Goal: Information Seeking & Learning: Learn about a topic

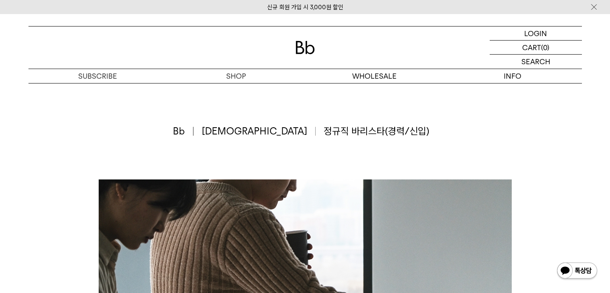
scroll to position [521, 0]
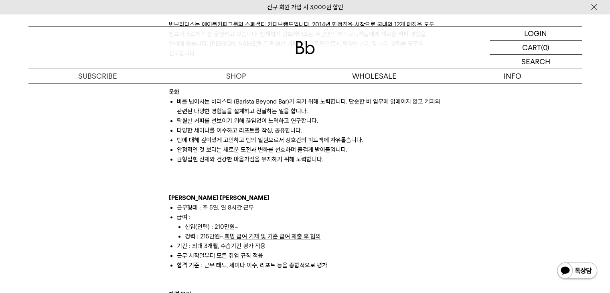
drag, startPoint x: 0, startPoint y: 0, endPoint x: 366, endPoint y: 213, distance: 423.5
click at [366, 222] on li "신입(인턴) : 210만원~" at bounding box center [313, 227] width 257 height 10
click at [1, 199] on div "빈브라더스는 에이블커피그룹의 스페셜티 커피브랜드입니다. 2014년 합정점을 시작으로 국내외 12개 매장을 모두 빈브라더스가 직접 운영하고 있습…" at bounding box center [305, 271] width 610 height 1227
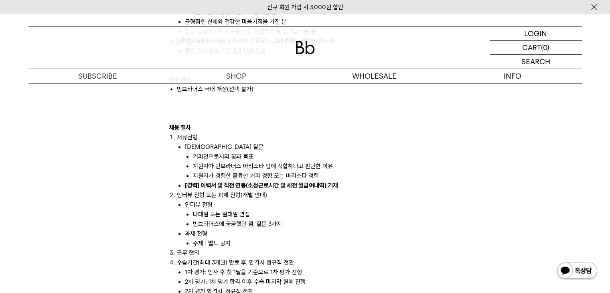
scroll to position [882, 0]
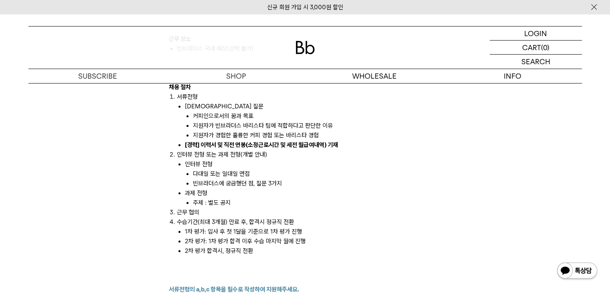
drag, startPoint x: 189, startPoint y: 118, endPoint x: 367, endPoint y: 108, distance: 179.1
click at [367, 111] on ol "커피인으로서의 꿈과 목표 지원자가 빈브라더스 바리스타 팀에 적합하다고 판단한 이유 지원자가 경험한 훌륭한 커피 경험 또는 바리스타 경험" at bounding box center [313, 125] width 257 height 29
click at [356, 150] on li "인터뷰 전형 또는 과제 전형(개별 안내) 인터뷰 전형 다대일 또는 일대일 면접 빈브라더스에 궁금했던 점, 질문 3가지 과제 전형 주제 : 별도…" at bounding box center [309, 179] width 265 height 58
click at [220, 130] on li "지원자가 경험한 훌륭한 커피 경험 또는 바리스타 경험" at bounding box center [317, 135] width 249 height 10
drag, startPoint x: 196, startPoint y: 101, endPoint x: 277, endPoint y: 119, distance: 83.2
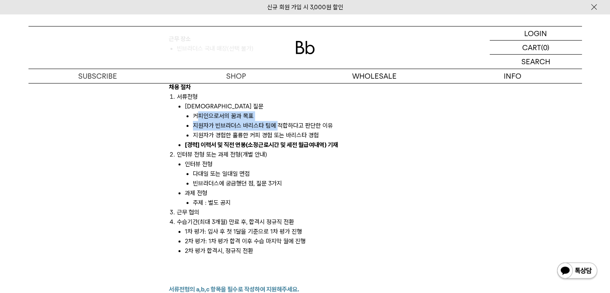
click at [278, 119] on ol "커피인으로서의 꿈과 목표 지원자가 빈브라더스 바리스타 팀에 적합하다고 판단한 이유 지원자가 경험한 훌륭한 커피 경험 또는 바리스타 경험" at bounding box center [313, 125] width 257 height 29
click at [220, 159] on li "인터뷰 전형 다대일 또는 일대일 면접 빈브라더스에 궁금했던 점, 질문 3가지" at bounding box center [313, 173] width 257 height 29
drag, startPoint x: 181, startPoint y: 121, endPoint x: 341, endPoint y: 119, distance: 159.6
click at [341, 119] on ul "사전 질문 커피인으로서의 꿈과 목표 지원자가 빈브라더스 바리스타 팀에 적합하다고 판단한 이유 지원자가 경험한 훌륭한 커피 경험 또는 바리스타 …" at bounding box center [309, 125] width 265 height 48
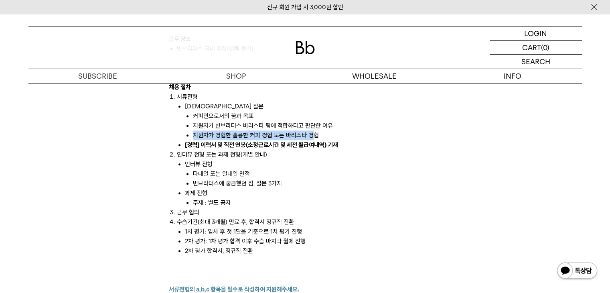
drag, startPoint x: 313, startPoint y: 128, endPoint x: 173, endPoint y: 124, distance: 139.6
click at [170, 125] on ol "서류전형 사전 질문 커피인으로서의 꿈과 목표 지원자가 빈브라더스 바리스타 팀에 적합하다고 판단한 이유 지원자가 경험한 훌륭한 커피 경험 또는 …" at bounding box center [305, 174] width 273 height 164
click at [352, 140] on li "[경력] 이력서 및 직전 연봉(소정근로시간 및 세전 월급여내역) 기재" at bounding box center [313, 145] width 257 height 10
drag, startPoint x: 328, startPoint y: 127, endPoint x: 186, endPoint y: 128, distance: 142.4
click at [186, 128] on ol "커피인으로서의 꿈과 목표 지원자가 빈브라더스 바리스타 팀에 적합하다고 판단한 이유 지원자가 경험한 훌륭한 커피 경험 또는 바리스타 경험" at bounding box center [313, 125] width 257 height 29
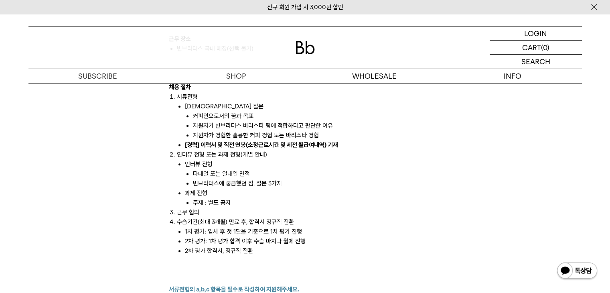
click at [257, 150] on li "인터뷰 전형 또는 과제 전형(개별 안내) 인터뷰 전형 다대일 또는 일대일 면접 빈브라더스에 궁금했던 점, 질문 3가지 과제 전형 주제 : 별도…" at bounding box center [309, 179] width 265 height 58
click at [260, 130] on li "지원자가 경험한 훌륭한 커피 경험 또는 바리스타 경험" at bounding box center [317, 135] width 249 height 10
click at [386, 217] on li "수습기간(최대 3개월) 만료 후, 합격시 정규직 전환 1차 평가: 입사 후 첫 1달을 기준으로 1차 평가 진행 2차 평가: 1차 평가 합격 이…" at bounding box center [309, 236] width 265 height 39
click at [365, 178] on li "빈브라더스에 궁금했던 점, 질문 3가지" at bounding box center [317, 183] width 249 height 10
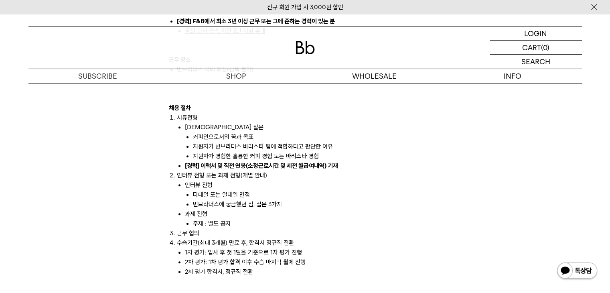
scroll to position [842, 0]
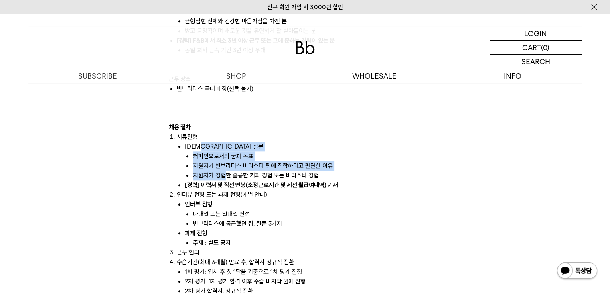
drag, startPoint x: 201, startPoint y: 138, endPoint x: 229, endPoint y: 166, distance: 39.4
click at [226, 162] on li "사전 질문 커피인으로서의 꿈과 목표 지원자가 빈브라더스 바리스타 팀에 적합하다고 판단한 이유 지원자가 경험한 훌륭한 커피 경험 또는 바리스타 …" at bounding box center [313, 161] width 257 height 39
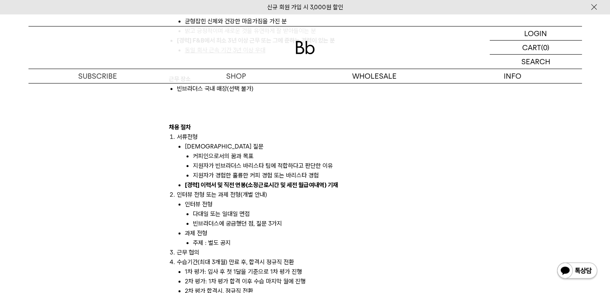
click at [421, 199] on li "인터뷰 전형 다대일 또는 일대일 면접 빈브라더스에 궁금했던 점, 질문 3가지" at bounding box center [313, 213] width 257 height 29
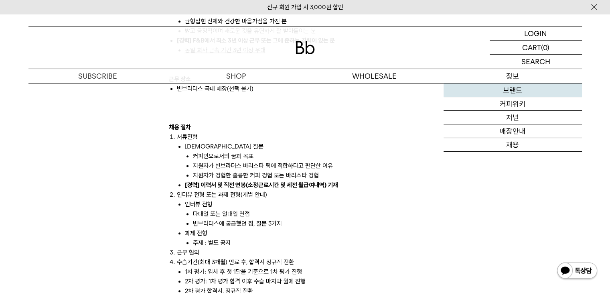
click at [515, 91] on link "브랜드" at bounding box center [513, 90] width 138 height 14
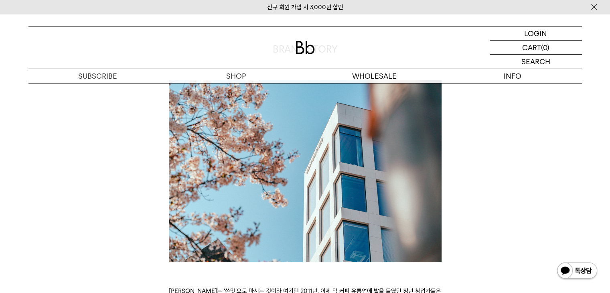
scroll to position [281, 0]
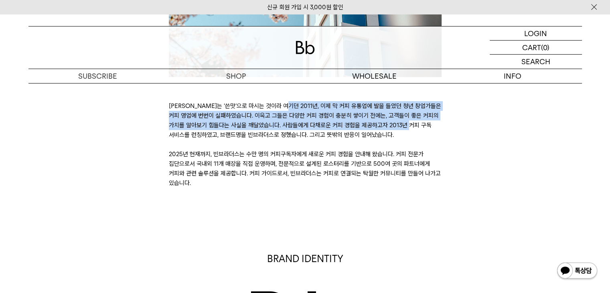
drag, startPoint x: 178, startPoint y: 110, endPoint x: 318, endPoint y: 128, distance: 140.8
click at [318, 128] on p "커피는 ‘쓴맛’으로 마시는 것이라 여기던 2011년, 이제 막 커피 유통업에 발을 들였던 청년 창업가들은 커피 영업에 번번이 실패하였습니다. …" at bounding box center [305, 144] width 273 height 87
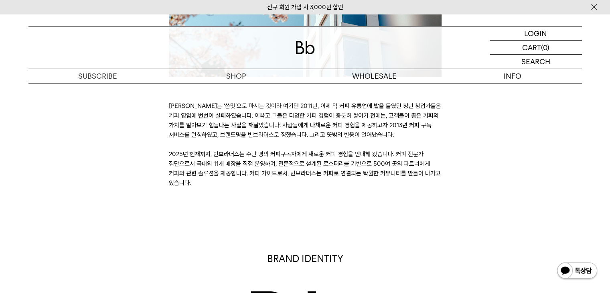
click at [404, 150] on p "커피는 ‘쓴맛’으로 마시는 것이라 여기던 2011년, 이제 막 커피 유통업에 발을 들였던 청년 창업가들은 커피 영업에 번번이 실패하였습니다. …" at bounding box center [305, 144] width 273 height 87
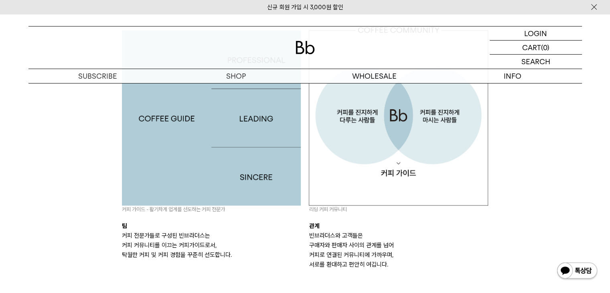
scroll to position [802, 0]
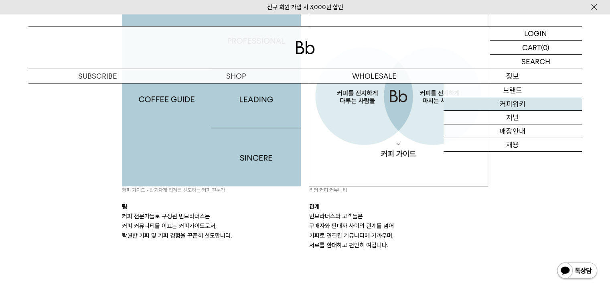
click at [518, 106] on link "커피위키" at bounding box center [513, 104] width 138 height 14
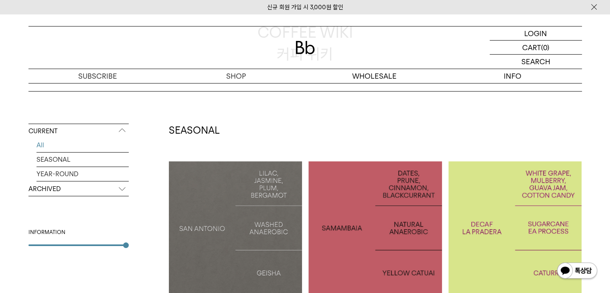
scroll to position [120, 0]
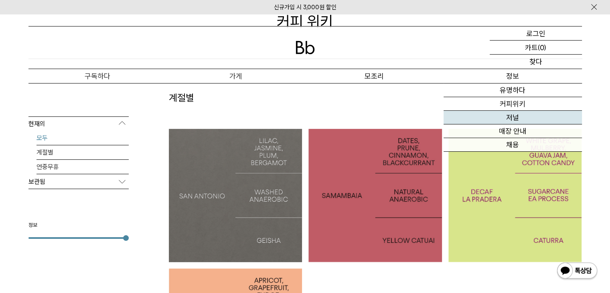
click at [517, 120] on font "저널" at bounding box center [512, 117] width 13 height 8
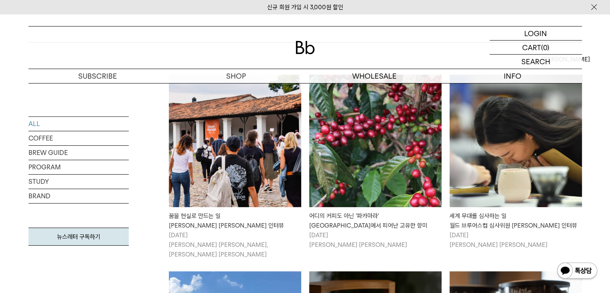
scroll to position [160, 0]
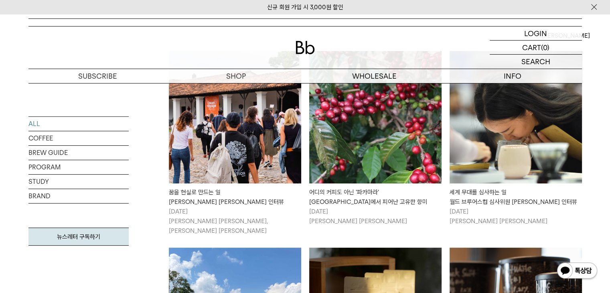
click at [262, 157] on img at bounding box center [235, 117] width 132 height 132
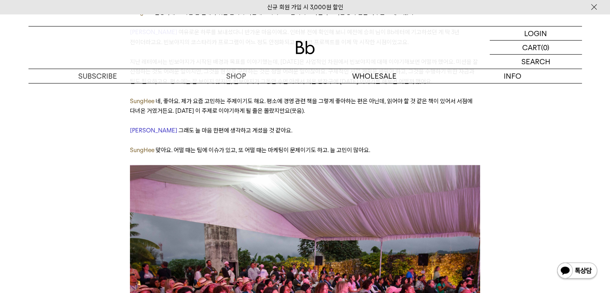
scroll to position [802, 0]
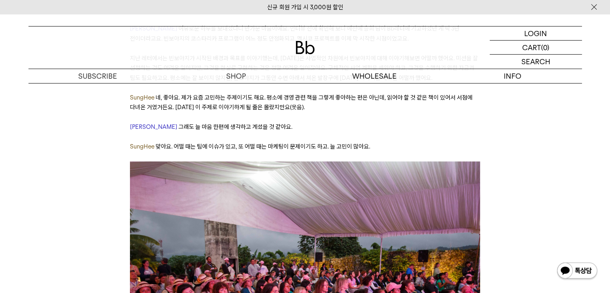
click at [333, 161] on img at bounding box center [305, 286] width 350 height 250
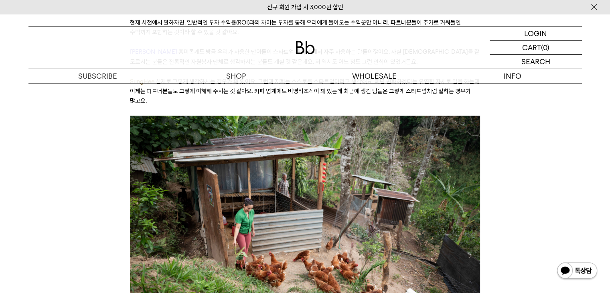
scroll to position [1444, 0]
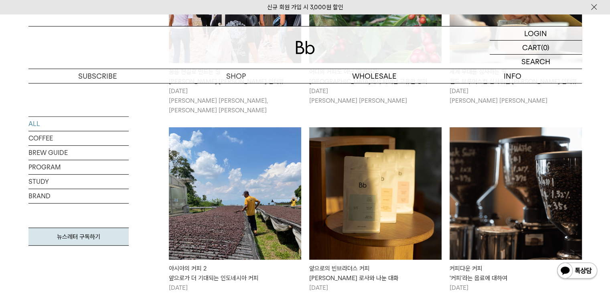
scroll to position [321, 0]
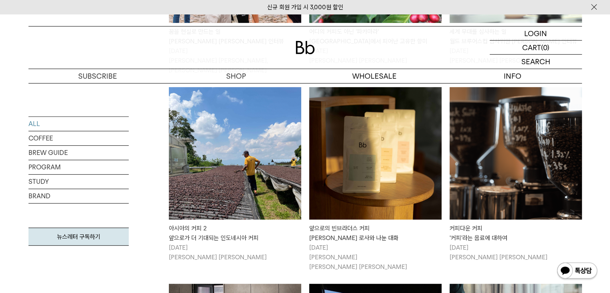
click at [486, 179] on img at bounding box center [516, 153] width 132 height 132
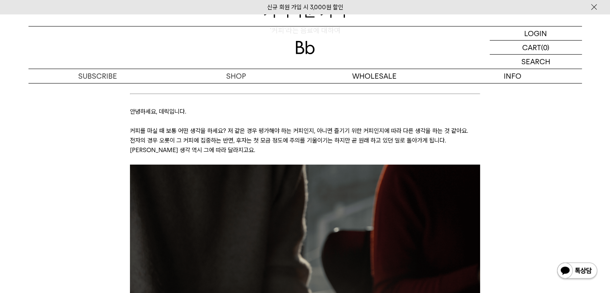
scroll to position [80, 0]
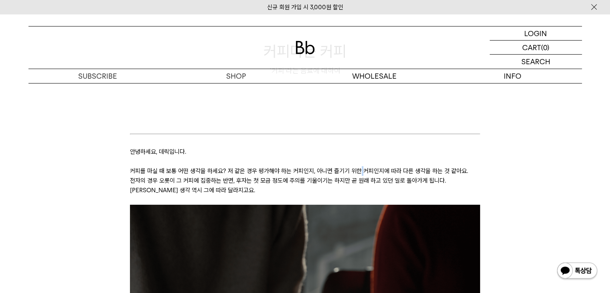
click at [359, 172] on p "커피를 마실 때 보통 어떤 생각을 하세요? 저 같은 경우 평가해야 하는 커피인지, 아니면 즐기기 위한 커피인지에 따라 다른 생각을 하는 것 같…" at bounding box center [305, 180] width 350 height 29
click at [459, 170] on p "커피를 마실 때 보통 어떤 생각을 하세요? 저 같은 경우 평가해야 하는 커피인지, 아니면 즐기기 위한 커피인지에 따라 다른 생각을 하는 것 같…" at bounding box center [305, 180] width 350 height 29
drag, startPoint x: 132, startPoint y: 151, endPoint x: 195, endPoint y: 170, distance: 65.7
click at [239, 185] on p "커피를 마실 때 보통 어떤 생각을 하세요? 저 같은 경우 평가해야 하는 커피인지, 아니면 즐기기 위한 커피인지에 따라 다른 생각을 하는 것 같…" at bounding box center [305, 180] width 350 height 29
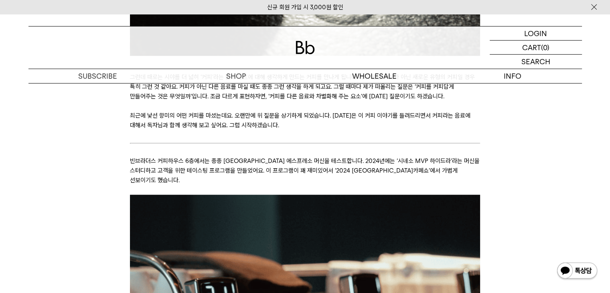
scroll to position [562, 0]
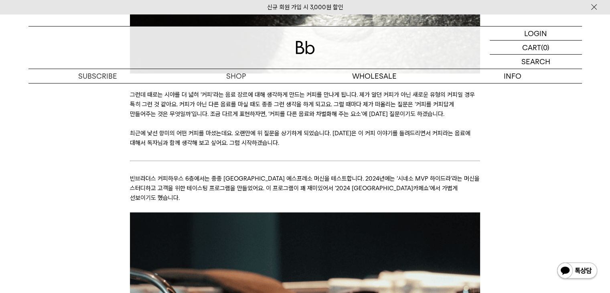
click at [142, 118] on p "그런데 때로는 시야를 더 넓혀 ‘커피’라는 음료 장르에 대해 생각하게 만드는 커피를 만나게 됩니다. 제가 알던 커피가 아닌 새로운 유형의 커피…" at bounding box center [305, 104] width 350 height 29
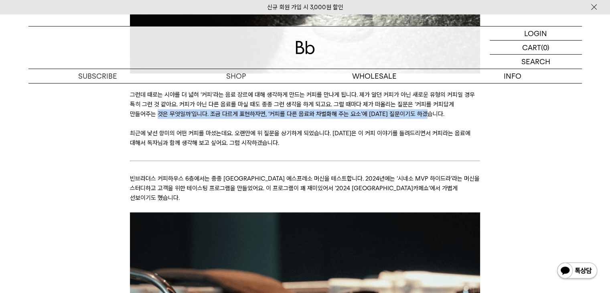
drag, startPoint x: 128, startPoint y: 114, endPoint x: 441, endPoint y: 118, distance: 312.5
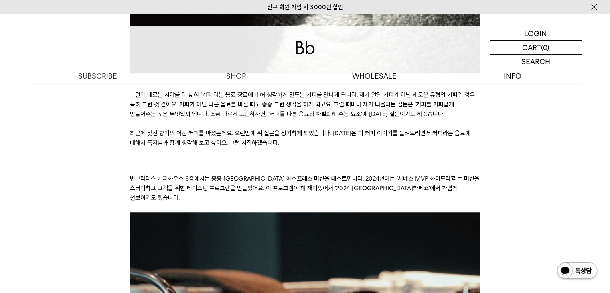
click at [212, 131] on p "최근에 낯선 향미의 어떤 커피를 마셨는데요. 오랜만에 위 질문을 상기하게 되었습니다. 오늘은 이 커피 이야기를 들려드리면서 커피라는 음료에 대…" at bounding box center [305, 137] width 350 height 19
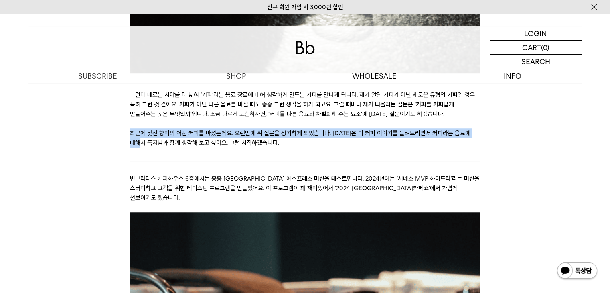
drag, startPoint x: 128, startPoint y: 133, endPoint x: 142, endPoint y: 142, distance: 15.7
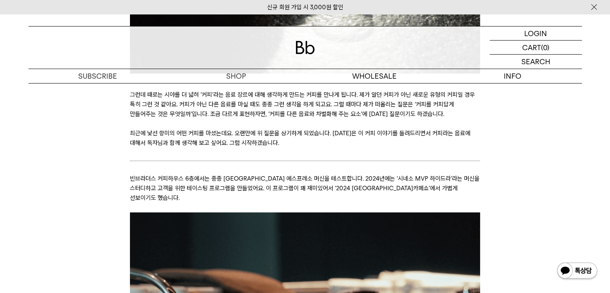
click at [185, 185] on p "빈브라더스 커피하우스 6층에서는 종종 흥미로운 에스프레소 머신을 테스트합니다. 2024년에는 ‘시네소 MVP 하이드라’라는 머신을 스터디하고 …" at bounding box center [305, 188] width 350 height 29
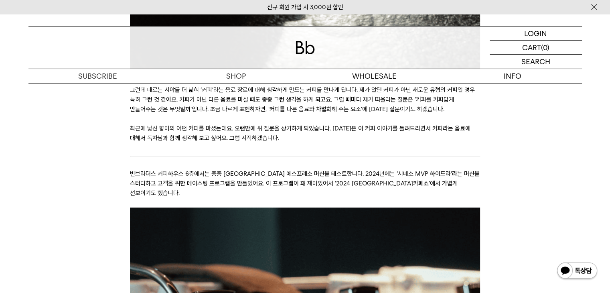
scroll to position [602, 0]
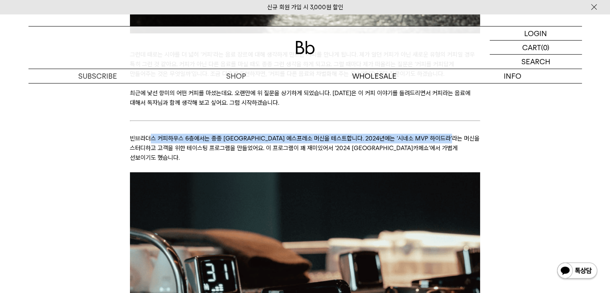
drag, startPoint x: 124, startPoint y: 143, endPoint x: 150, endPoint y: 140, distance: 26.3
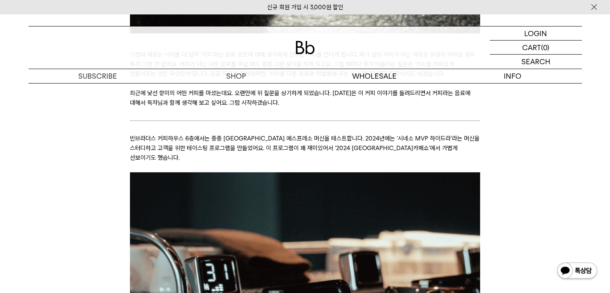
click at [149, 148] on p "빈브라더스 커피하우스 6층에서는 종종 흥미로운 에스프레소 머신을 테스트합니다. 2024년에는 ‘시네소 MVP 하이드라’라는 머신을 스터디하고 …" at bounding box center [305, 148] width 350 height 29
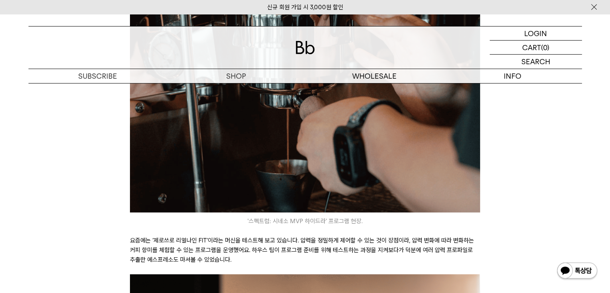
scroll to position [963, 0]
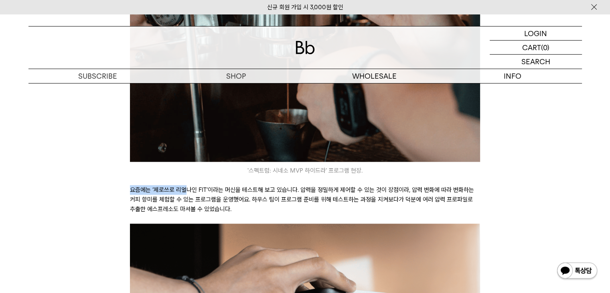
drag, startPoint x: 124, startPoint y: 182, endPoint x: 188, endPoint y: 183, distance: 64.6
click at [191, 197] on p "요즘에는 ‘제로쓰로 리얼나인 FIT’이라는 머신을 테스트해 보고 있습니다. 압력을 정밀하게 제어할 수 있는 것이 장점이라, 압력 변화에 따라 …" at bounding box center [305, 199] width 350 height 29
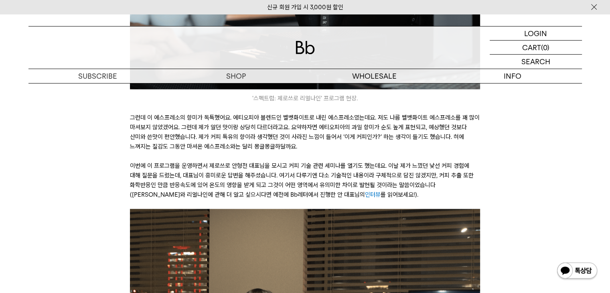
scroll to position [1404, 0]
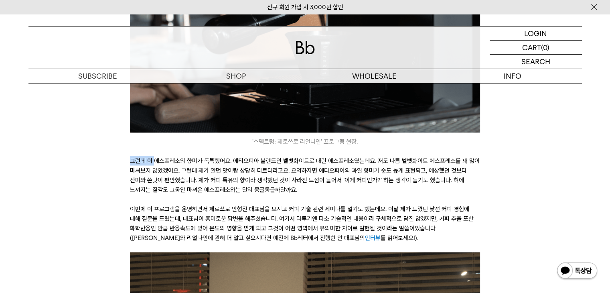
drag, startPoint x: 129, startPoint y: 151, endPoint x: 156, endPoint y: 154, distance: 27.1
click at [156, 154] on div "안녕하세요, 데릭입니다. 커피를 마실 때 보통 어떤 생각을 하세요? 저 같은 경우 평가해야 하는 커피인지, 아니면 즐기기 위한 커피인지에 따라…" at bounding box center [305, 95] width 358 height 2577
click at [170, 162] on p "그런데 이 에스프레소의 향미가 독특했어요. 에티오피아 블렌드인 벨벳화이트로 내린 에스프레소였는데요. 저도 나름 벨벳화이트 에스프레소를 꽤 많이…" at bounding box center [305, 175] width 350 height 39
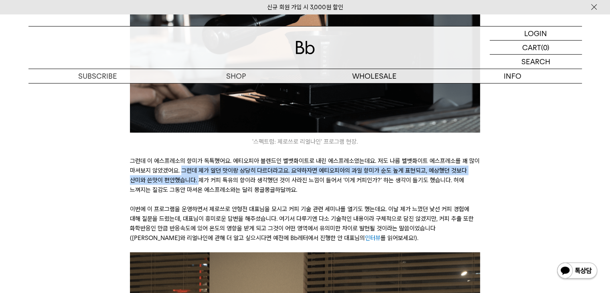
drag, startPoint x: 182, startPoint y: 160, endPoint x: 183, endPoint y: 167, distance: 6.9
click at [183, 167] on p "그런데 이 에스프레소의 향미가 독특했어요. 에티오피아 블렌드인 벨벳화이트로 내린 에스프레소였는데요. 저도 나름 벨벳화이트 에스프레소를 꽤 많이…" at bounding box center [305, 175] width 350 height 39
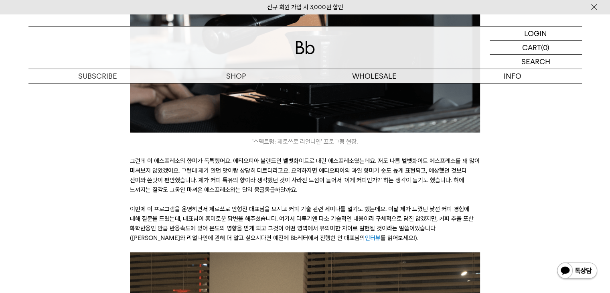
click at [186, 169] on p "그런데 이 에스프레소의 향미가 독특했어요. 에티오피아 블렌드인 벨벳화이트로 내린 에스프레소였는데요. 저도 나름 벨벳화이트 에스프레소를 꽤 많이…" at bounding box center [305, 175] width 350 height 39
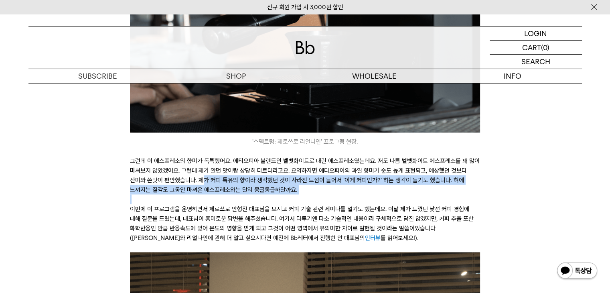
drag, startPoint x: 186, startPoint y: 169, endPoint x: 272, endPoint y: 188, distance: 88.4
click at [277, 187] on div "안녕하세요, 데릭입니다. 커피를 마실 때 보통 어떤 생각을 하세요? 저 같은 경우 평가해야 하는 커피인지, 아니면 즐기기 위한 커피인지에 따라…" at bounding box center [305, 97] width 350 height 2574
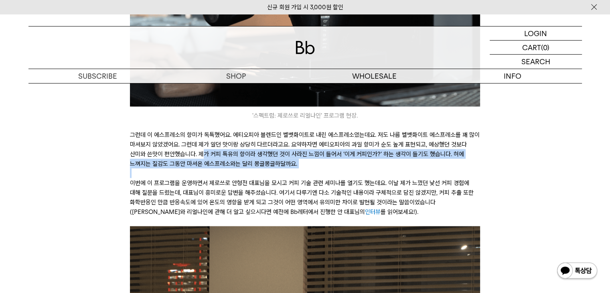
scroll to position [1444, 0]
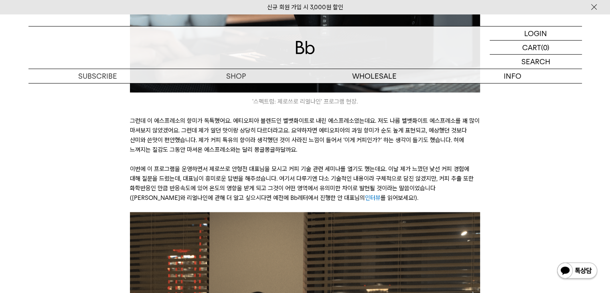
click at [114, 167] on div "안녕하세요, 데릭입니다. 커피를 마실 때 보통 어떤 생각을 하세요? 저 같은 경우 평가해야 하는 커피인지, 아니면 즐기기 위한 커피인지에 따라…" at bounding box center [304, 154] width 537 height 2774
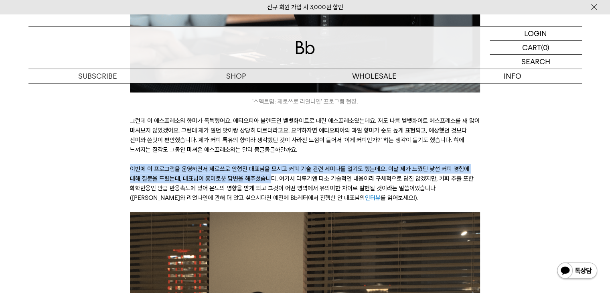
drag, startPoint x: 131, startPoint y: 160, endPoint x: 257, endPoint y: 170, distance: 126.3
click at [257, 170] on p "이번에 이 프로그램을 운영하면서 제로쓰로 안형전 대표님을 모시고 커피 기술 관련 세미나를 열기도 했는데요. 이날 제가 느꼈던 낯선 커피 경험에…" at bounding box center [305, 183] width 350 height 39
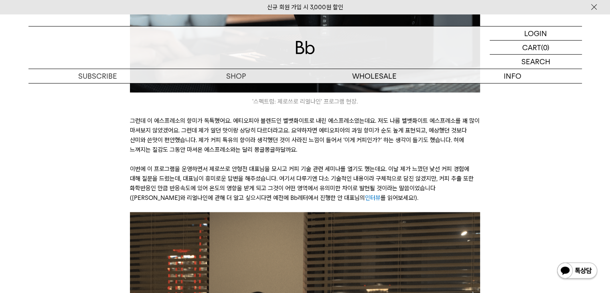
click at [239, 179] on p "이번에 이 프로그램을 운영하면서 제로쓰로 안형전 대표님을 모시고 커피 기술 관련 세미나를 열기도 했는데요. 이날 제가 느꼈던 낯선 커피 경험에…" at bounding box center [305, 183] width 350 height 39
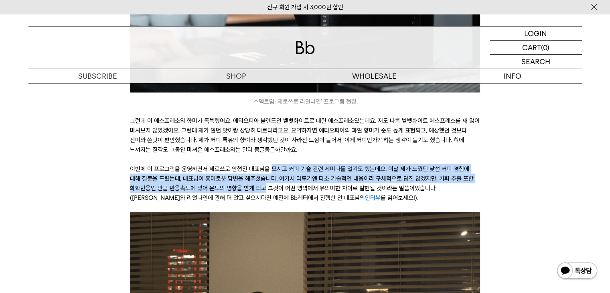
drag, startPoint x: 271, startPoint y: 163, endPoint x: 265, endPoint y: 179, distance: 17.3
click at [265, 179] on p "이번에 이 프로그램을 운영하면서 제로쓰로 안형전 대표님을 모시고 커피 기술 관련 세미나를 열기도 했는데요. 이날 제가 느꼈던 낯선 커피 경험에…" at bounding box center [305, 183] width 350 height 39
click at [265, 180] on p "이번에 이 프로그램을 운영하면서 제로쓰로 안형전 대표님을 모시고 커피 기술 관련 세미나를 열기도 했는데요. 이날 제가 느꼈던 낯선 커피 경험에…" at bounding box center [305, 183] width 350 height 39
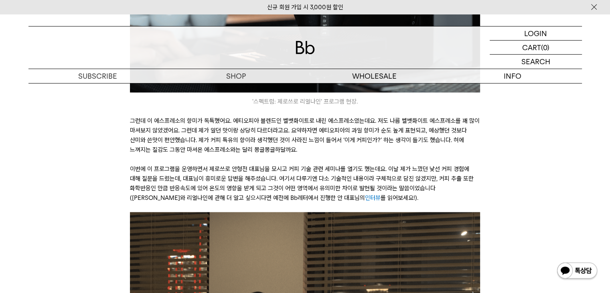
click at [321, 154] on p at bounding box center [305, 159] width 350 height 10
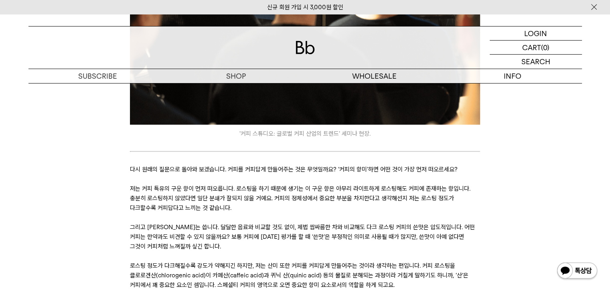
scroll to position [1885, 0]
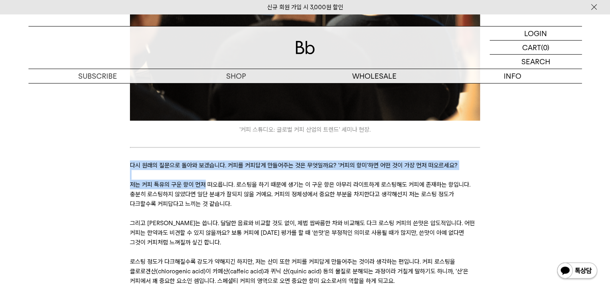
drag, startPoint x: 120, startPoint y: 155, endPoint x: 204, endPoint y: 175, distance: 85.9
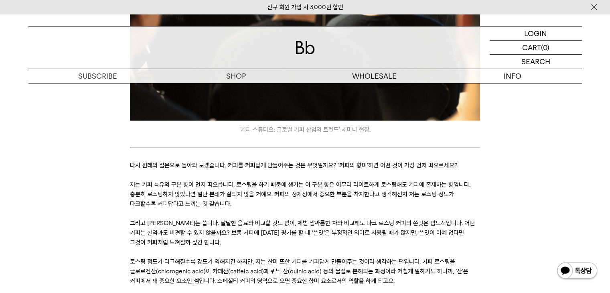
click at [205, 184] on p "저는 커피 특유의 구운 향이 먼저 떠오릅니다. 로스팅을 하기 때문에 생기는 이 구운 향은 아무리 라이트하게 로스팅해도 커피에 존재하는 향입니다…" at bounding box center [305, 194] width 350 height 29
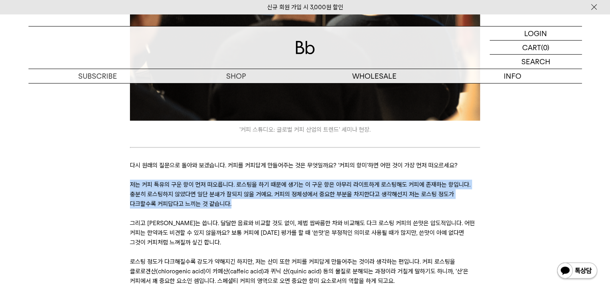
drag, startPoint x: 125, startPoint y: 173, endPoint x: 204, endPoint y: 196, distance: 82.3
click at [230, 197] on p "저는 커피 특유의 구운 향이 먼저 떠오릅니다. 로스팅을 하기 때문에 생기는 이 구운 향은 아무리 라이트하게 로스팅해도 커피에 존재하는 향입니다…" at bounding box center [305, 194] width 350 height 29
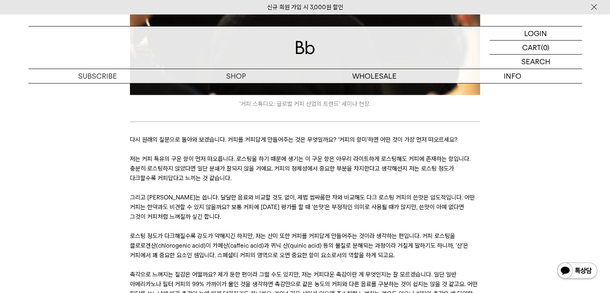
scroll to position [1925, 0]
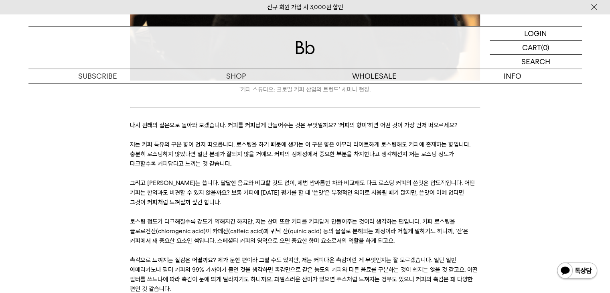
click at [194, 130] on p at bounding box center [305, 135] width 350 height 10
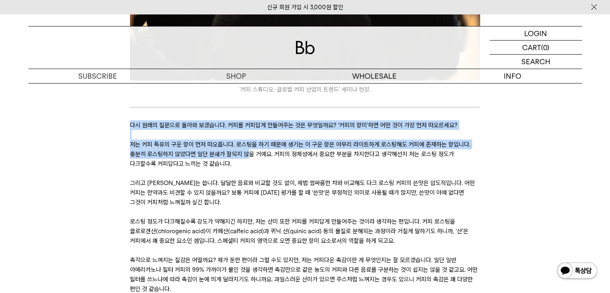
drag, startPoint x: 128, startPoint y: 113, endPoint x: 249, endPoint y: 143, distance: 124.9
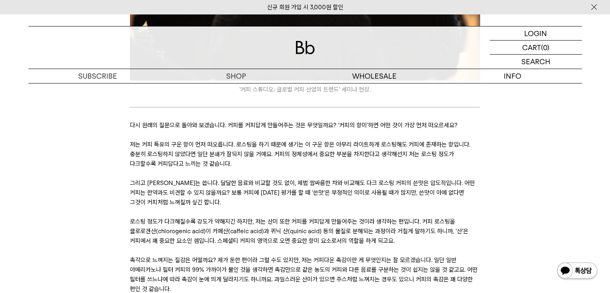
click at [294, 154] on p "저는 커피 특유의 구운 향이 먼저 떠오릅니다. 로스팅을 하기 때문에 생기는 이 구운 향은 아무리 라이트하게 로스팅해도 커피에 존재하는 향입니다…" at bounding box center [305, 154] width 350 height 29
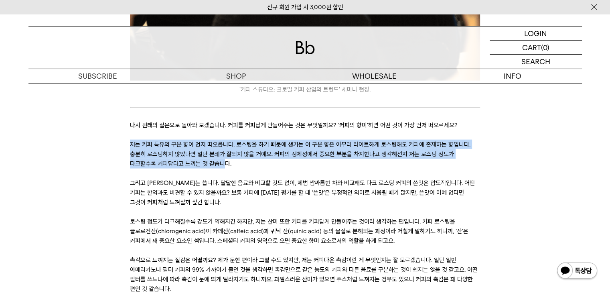
drag, startPoint x: 132, startPoint y: 130, endPoint x: 194, endPoint y: 153, distance: 66.6
click at [194, 153] on p "저는 커피 특유의 구운 향이 먼저 떠오릅니다. 로스팅을 하기 때문에 생기는 이 구운 향은 아무리 라이트하게 로스팅해도 커피에 존재하는 향입니다…" at bounding box center [305, 154] width 350 height 29
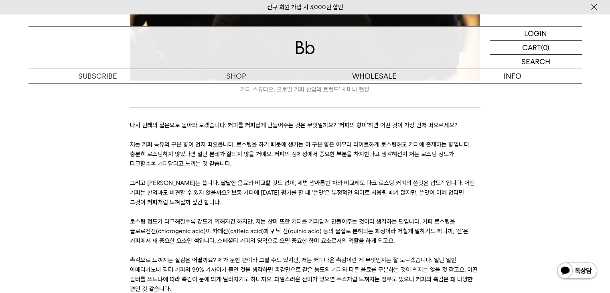
click at [276, 168] on p at bounding box center [305, 173] width 350 height 10
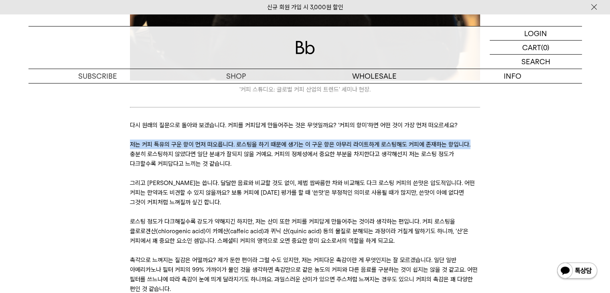
drag, startPoint x: 124, startPoint y: 137, endPoint x: 483, endPoint y: 130, distance: 358.6
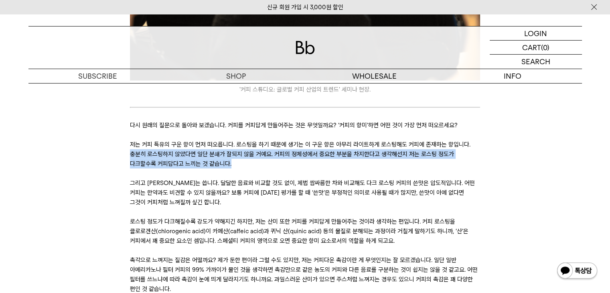
drag, startPoint x: 120, startPoint y: 145, endPoint x: 278, endPoint y: 157, distance: 158.1
click at [263, 158] on p "저는 커피 특유의 구운 향이 먼저 떠오릅니다. 로스팅을 하기 때문에 생기는 이 구운 향은 아무리 라이트하게 로스팅해도 커피에 존재하는 향입니다…" at bounding box center [305, 154] width 350 height 29
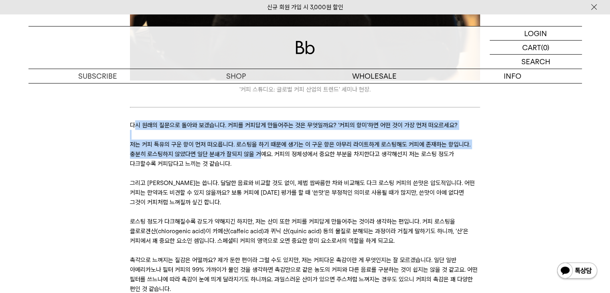
drag, startPoint x: 133, startPoint y: 113, endPoint x: 261, endPoint y: 145, distance: 131.9
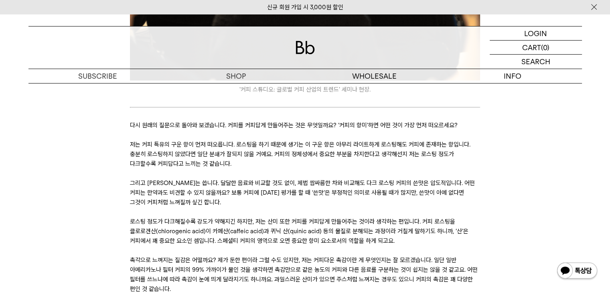
click at [266, 154] on p "저는 커피 특유의 구운 향이 먼저 떠오릅니다. 로스팅을 하기 때문에 생기는 이 구운 향은 아무리 라이트하게 로스팅해도 커피에 존재하는 향입니다…" at bounding box center [305, 154] width 350 height 29
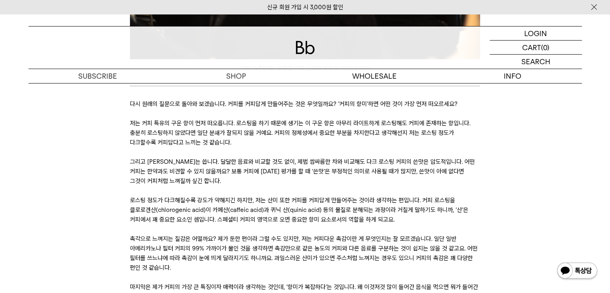
scroll to position [1965, 0]
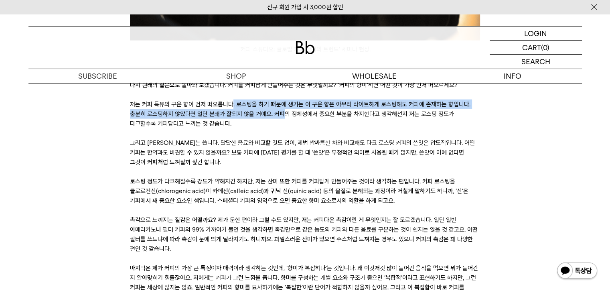
drag, startPoint x: 232, startPoint y: 97, endPoint x: 280, endPoint y: 109, distance: 50.0
click at [280, 109] on p "저는 커피 특유의 구운 향이 먼저 떠오릅니다. 로스팅을 하기 때문에 생기는 이 구운 향은 아무리 라이트하게 로스팅해도 커피에 존재하는 향입니다…" at bounding box center [305, 113] width 350 height 29
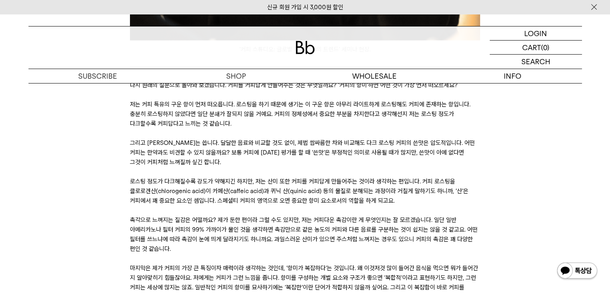
click at [267, 128] on p at bounding box center [305, 133] width 350 height 10
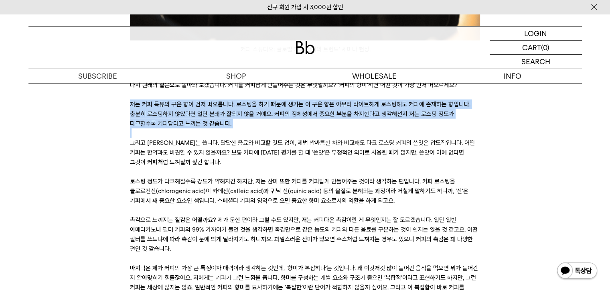
drag, startPoint x: 125, startPoint y: 93, endPoint x: 204, endPoint y: 120, distance: 83.0
click at [318, 115] on p "저는 커피 특유의 구운 향이 먼저 떠오릅니다. 로스팅을 하기 때문에 생기는 이 구운 향은 아무리 라이트하게 로스팅해도 커피에 존재하는 향입니다…" at bounding box center [305, 113] width 350 height 29
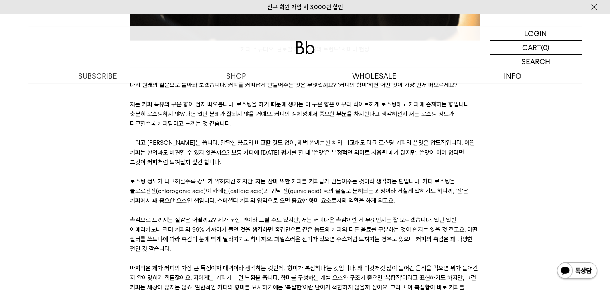
click at [255, 138] on p "그리고 커피는 씁니다. 달달한 음료와 비교할 것도 없이, 제법 쌉싸름한 차와 비교해도 다크 로스팅 커피의 쓴맛은 압도적입니다. 어떤 커피는 한…" at bounding box center [305, 152] width 350 height 29
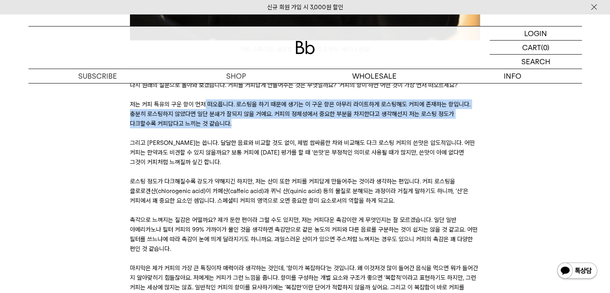
drag, startPoint x: 204, startPoint y: 95, endPoint x: 242, endPoint y: 115, distance: 43.4
click at [242, 115] on p "저는 커피 특유의 구운 향이 먼저 떠오릅니다. 로스팅을 하기 때문에 생기는 이 구운 향은 아무리 라이트하게 로스팅해도 커피에 존재하는 향입니다…" at bounding box center [305, 113] width 350 height 29
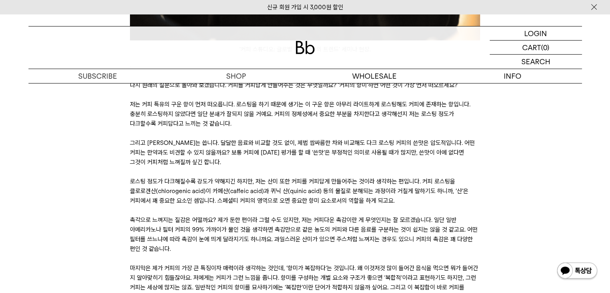
click at [246, 128] on p at bounding box center [305, 133] width 350 height 10
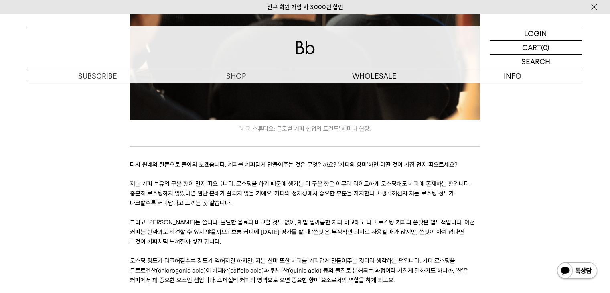
scroll to position [1885, 0]
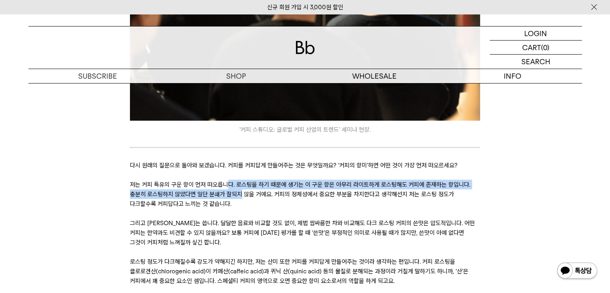
drag, startPoint x: 227, startPoint y: 174, endPoint x: 241, endPoint y: 188, distance: 20.1
click at [241, 188] on p "저는 커피 특유의 구운 향이 먼저 떠오릅니다. 로스팅을 하기 때문에 생기는 이 구운 향은 아무리 라이트하게 로스팅해도 커피에 존재하는 향입니다…" at bounding box center [305, 194] width 350 height 29
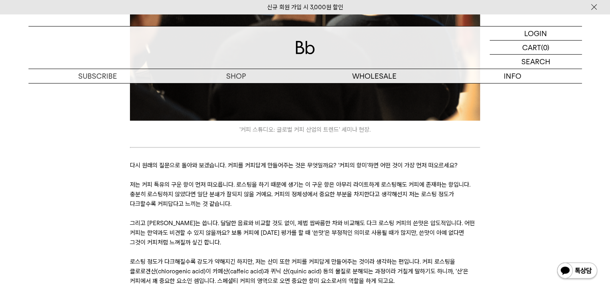
click at [260, 209] on p at bounding box center [305, 214] width 350 height 10
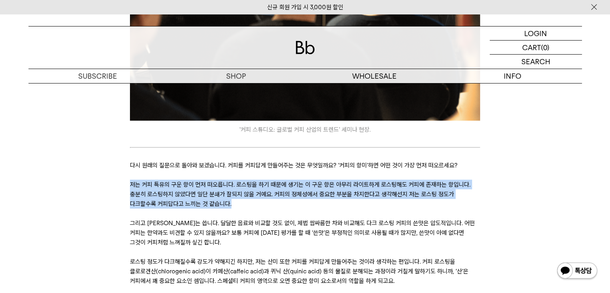
drag, startPoint x: 118, startPoint y: 174, endPoint x: 214, endPoint y: 191, distance: 97.7
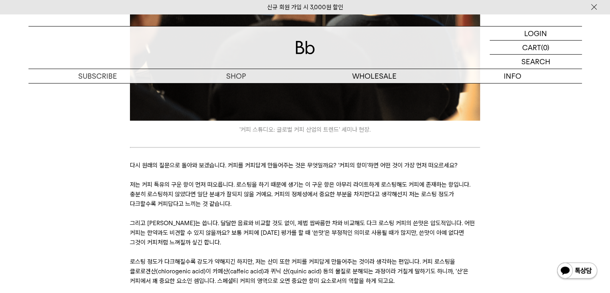
click at [231, 209] on p at bounding box center [305, 214] width 350 height 10
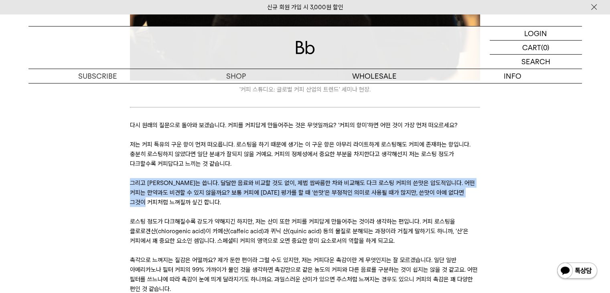
drag, startPoint x: 120, startPoint y: 173, endPoint x: 145, endPoint y: 195, distance: 33.3
click at [145, 195] on p "그리고 커피는 씁니다. 달달한 음료와 비교할 것도 없이, 제법 쌉싸름한 차와 비교해도 다크 로스팅 커피의 쓴맛은 압도적입니다. 어떤 커피는 한…" at bounding box center [305, 192] width 350 height 29
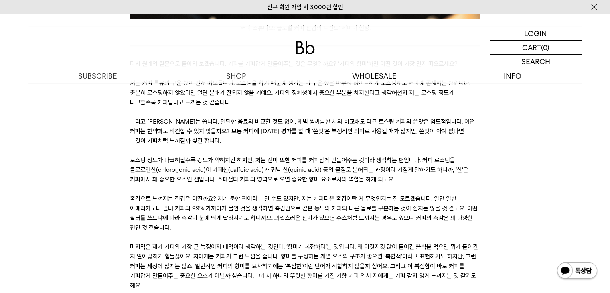
scroll to position [2046, 0]
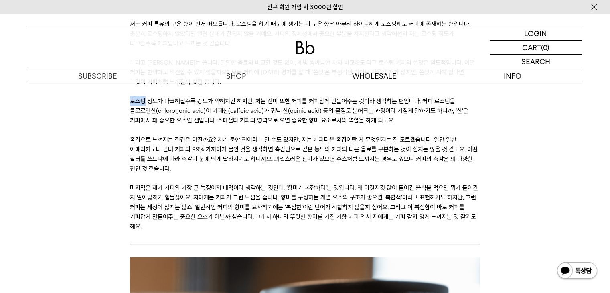
drag, startPoint x: 122, startPoint y: 92, endPoint x: 145, endPoint y: 97, distance: 23.4
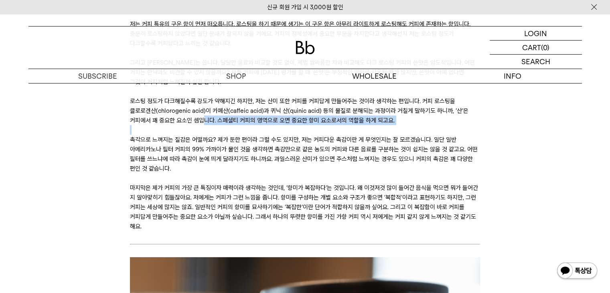
click at [195, 97] on p "로스팅 정도가 다크해질수록 강도가 약해지긴 하지만, 저는 산미 또한 커피를 커피답게 만들어주는 것이라 생각하는 편입니다. 커피 로스팅을 클로로…" at bounding box center [305, 110] width 350 height 29
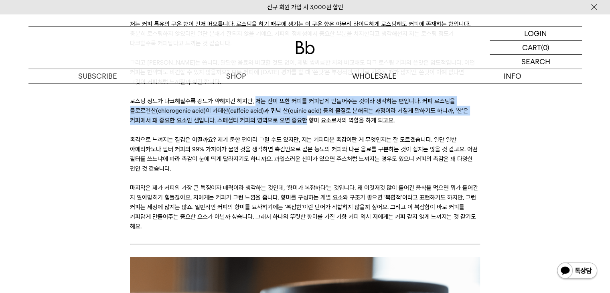
drag, startPoint x: 260, startPoint y: 93, endPoint x: 274, endPoint y: 106, distance: 19.3
click at [274, 106] on p "로스팅 정도가 다크해질수록 강도가 약해지긴 하지만, 저는 산미 또한 커피를 커피답게 만들어주는 것이라 생각하는 편입니다. 커피 로스팅을 클로로…" at bounding box center [305, 110] width 350 height 29
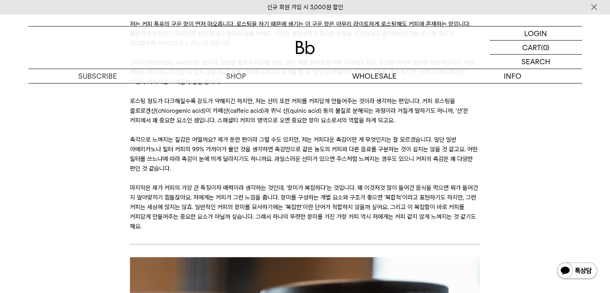
click at [296, 135] on p "촉각으로 느껴지는 질감은 어떨까요? 제가 둔한 편이라 그럴 수도 있지만, 저는 커피다운 촉감이란 게 무엇인지는 잘 모르겠습니다. 일단 일반 아…" at bounding box center [305, 154] width 350 height 39
click at [211, 105] on p "로스팅 정도가 다크해질수록 강도가 약해지긴 하지만, 저는 산미 또한 커피를 커피답게 만들어주는 것이라 생각하는 편입니다. 커피 로스팅을 클로로…" at bounding box center [305, 110] width 350 height 29
click at [201, 135] on p "촉각으로 느껴지는 질감은 어떨까요? 제가 둔한 편이라 그럴 수도 있지만, 저는 커피다운 촉감이란 게 무엇인지는 잘 모르겠습니다. 일단 일반 아…" at bounding box center [305, 154] width 350 height 39
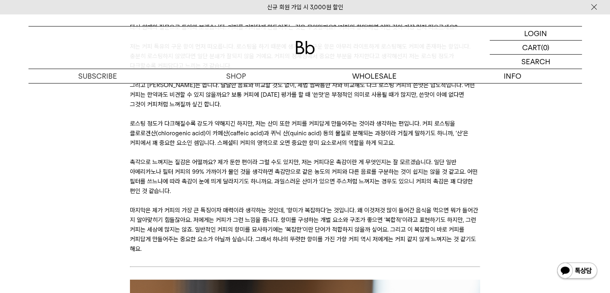
scroll to position [2005, 0]
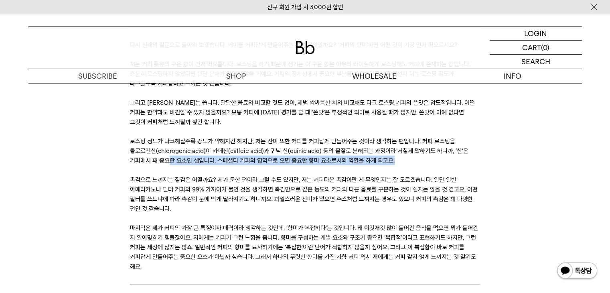
drag, startPoint x: 138, startPoint y: 153, endPoint x: 364, endPoint y: 152, distance: 225.8
click at [364, 152] on p "로스팅 정도가 다크해질수록 강도가 약해지긴 하지만, 저는 산미 또한 커피를 커피답게 만들어주는 것이라 생각하는 편입니다. 커피 로스팅을 클로로…" at bounding box center [305, 150] width 350 height 29
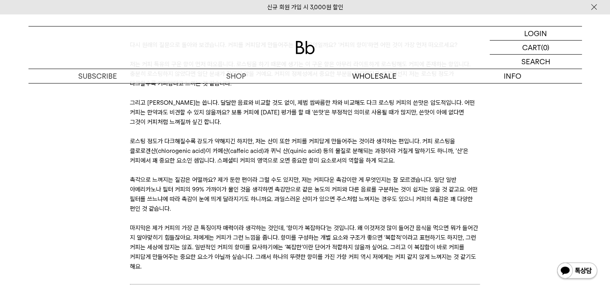
click at [365, 165] on p at bounding box center [305, 170] width 350 height 10
click at [211, 127] on p at bounding box center [305, 132] width 350 height 10
drag, startPoint x: 266, startPoint y: 134, endPoint x: 440, endPoint y: 130, distance: 174.1
click at [440, 136] on p "로스팅 정도가 다크해질수록 강도가 약해지긴 하지만, 저는 산미 또한 커피를 커피답게 만들어주는 것이라 생각하는 편입니다. 커피 로스팅을 클로로…" at bounding box center [305, 150] width 350 height 29
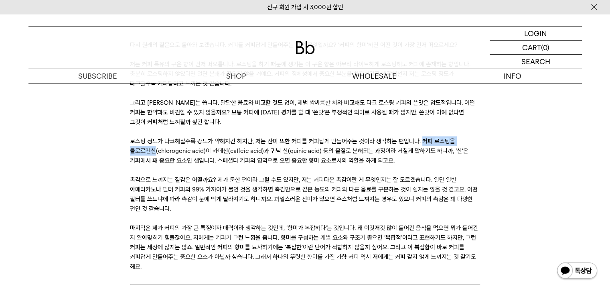
drag, startPoint x: 420, startPoint y: 131, endPoint x: 486, endPoint y: 134, distance: 66.7
drag, startPoint x: 157, startPoint y: 145, endPoint x: 163, endPoint y: 142, distance: 7.2
click at [156, 144] on p "로스팅 정도가 다크해질수록 강도가 약해지긴 하지만, 저는 산미 또한 커피를 커피답게 만들어주는 것이라 생각하는 편입니다. 커피 로스팅을 클로로…" at bounding box center [305, 150] width 350 height 29
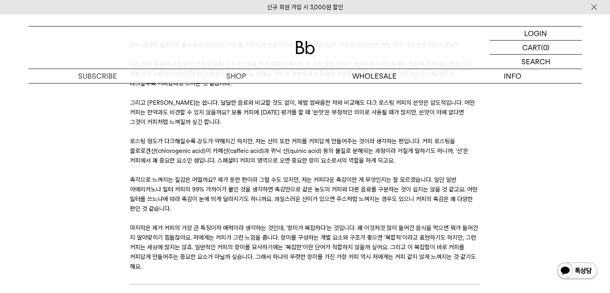
click at [340, 143] on p "로스팅 정도가 다크해질수록 강도가 약해지긴 하지만, 저는 산미 또한 커피를 커피답게 만들어주는 것이라 생각하는 편입니다. 커피 로스팅을 클로로…" at bounding box center [305, 150] width 350 height 29
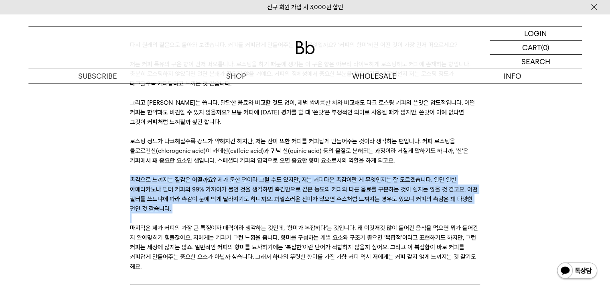
drag, startPoint x: 128, startPoint y: 167, endPoint x: 219, endPoint y: 214, distance: 102.2
click at [295, 213] on p at bounding box center [305, 218] width 350 height 10
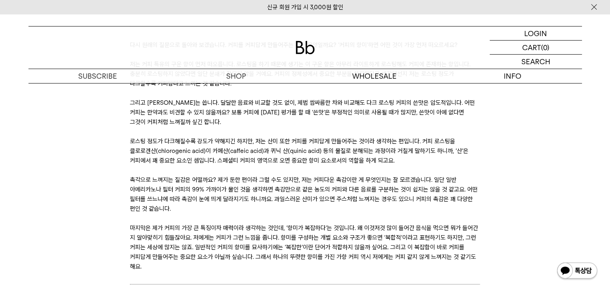
click at [335, 184] on p "촉각으로 느껴지는 질감은 어떨까요? 제가 둔한 편이라 그럴 수도 있지만, 저는 커피다운 촉감이란 게 무엇인지는 잘 모르겠습니다. 일단 일반 아…" at bounding box center [305, 194] width 350 height 39
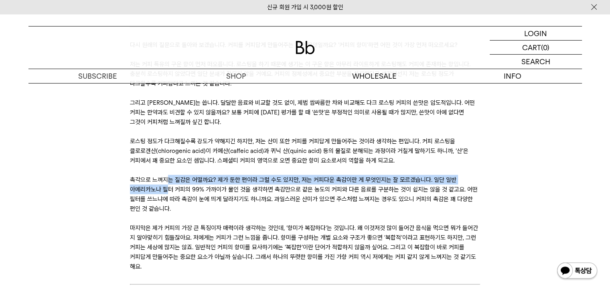
drag, startPoint x: 167, startPoint y: 172, endPoint x: 181, endPoint y: 190, distance: 22.2
click at [168, 182] on p "촉각으로 느껴지는 질감은 어떨까요? 제가 둔한 편이라 그럴 수도 있지만, 저는 커피다운 촉감이란 게 무엇인지는 잘 모르겠습니다. 일단 일반 아…" at bounding box center [305, 194] width 350 height 39
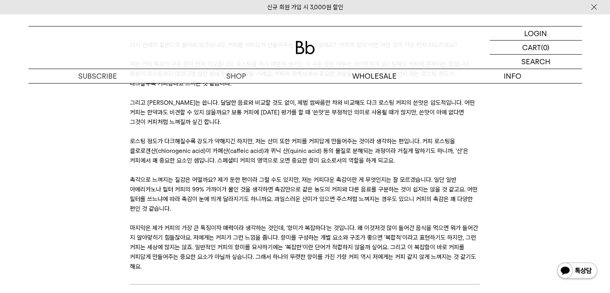
click at [279, 193] on p "촉각으로 느껴지는 질감은 어떨까요? 제가 둔한 편이라 그럴 수도 있지만, 저는 커피다운 촉감이란 게 무엇인지는 잘 모르겠습니다. 일단 일반 아…" at bounding box center [305, 194] width 350 height 39
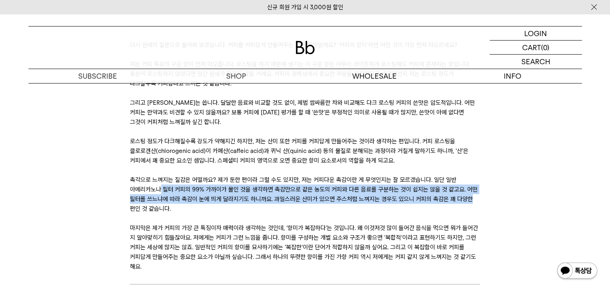
drag, startPoint x: 161, startPoint y: 183, endPoint x: 491, endPoint y: 193, distance: 330.2
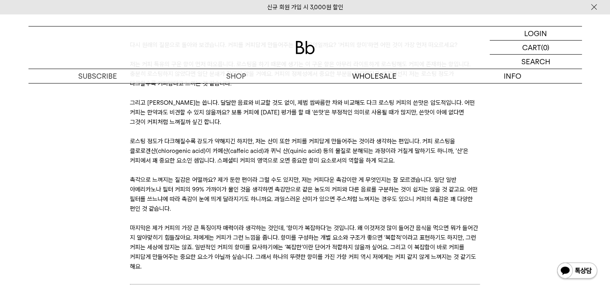
click at [245, 235] on p "마지막은 제가 커피의 가장 큰 특징이자 매력이라 생각하는 것인데, ‘향미가 복잡하다’는 것입니다. 왜 이것저것 많이 들어간 음식을 먹으면 뭐가…" at bounding box center [305, 247] width 350 height 48
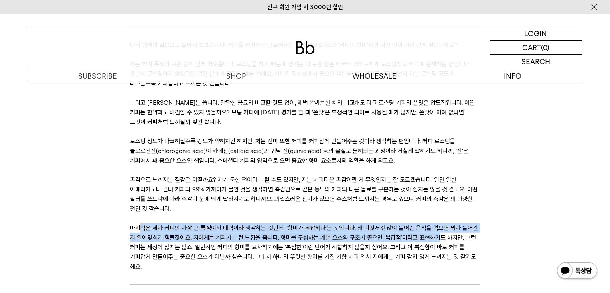
drag, startPoint x: 142, startPoint y: 219, endPoint x: 435, endPoint y: 223, distance: 292.4
click at [435, 223] on p "마지막은 제가 커피의 가장 큰 특징이자 매력이라 생각하는 것인데, ‘향미가 복잡하다’는 것입니다. 왜 이것저것 많이 들어간 음식을 먹으면 뭐가…" at bounding box center [305, 247] width 350 height 48
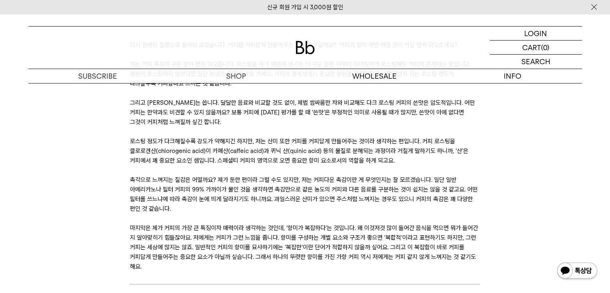
click at [163, 193] on p "촉각으로 느껴지는 질감은 어떨까요? 제가 둔한 편이라 그럴 수도 있지만, 저는 커피다운 촉감이란 게 무엇인지는 잘 모르겠습니다. 일단 일반 아…" at bounding box center [305, 194] width 350 height 39
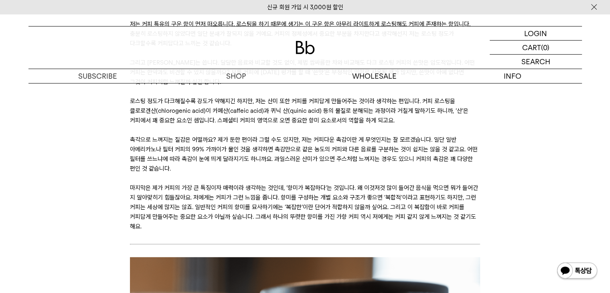
scroll to position [2086, 0]
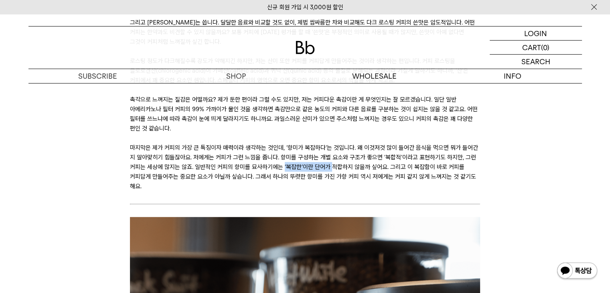
drag, startPoint x: 282, startPoint y: 159, endPoint x: 331, endPoint y: 161, distance: 48.6
click at [331, 161] on p "마지막은 제가 커피의 가장 큰 특징이자 매력이라 생각하는 것인데, ‘향미가 복잡하다’는 것입니다. 왜 이것저것 많이 들어간 음식을 먹으면 뭐가…" at bounding box center [305, 167] width 350 height 48
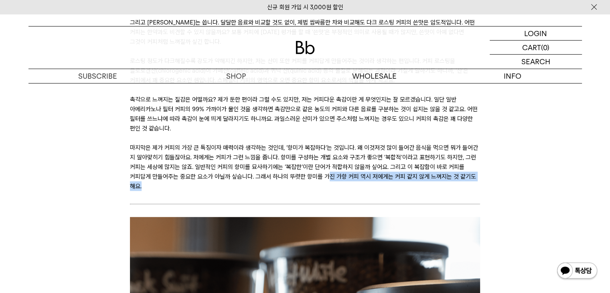
drag, startPoint x: 325, startPoint y: 168, endPoint x: 326, endPoint y: 177, distance: 8.9
click at [326, 177] on p "마지막은 제가 커피의 가장 큰 특징이자 매력이라 생각하는 것인데, ‘향미가 복잡하다’는 것입니다. 왜 이것저것 많이 들어간 음식을 먹으면 뭐가…" at bounding box center [305, 167] width 350 height 48
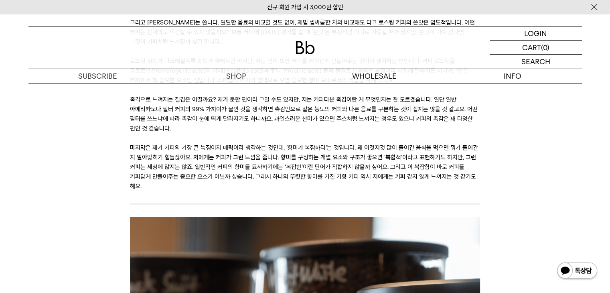
drag, startPoint x: 258, startPoint y: 166, endPoint x: 374, endPoint y: 169, distance: 115.6
click at [374, 169] on p "마지막은 제가 커피의 가장 큰 특징이자 매력이라 생각하는 것인데, ‘향미가 복잡하다’는 것입니다. 왜 이것저것 많이 들어간 음식을 먹으면 뭐가…" at bounding box center [305, 167] width 350 height 48
click at [379, 191] on p at bounding box center [305, 196] width 350 height 10
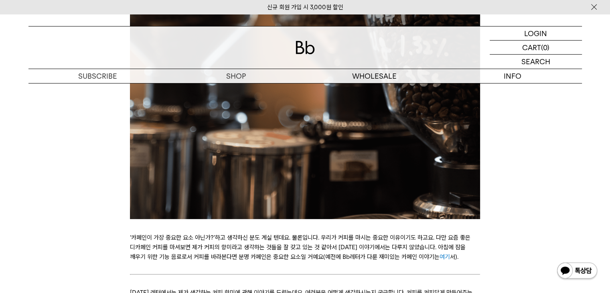
scroll to position [2447, 0]
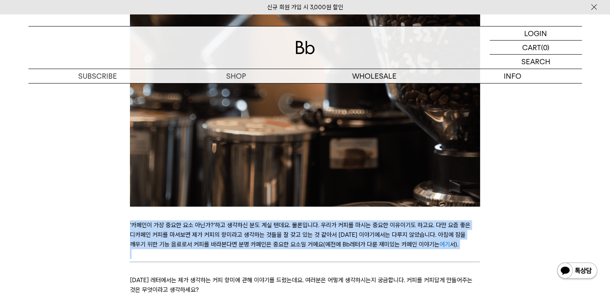
drag, startPoint x: 120, startPoint y: 215, endPoint x: 255, endPoint y: 241, distance: 137.2
click at [335, 239] on p "‘카페인이 가장 중요한 요소 아닌가?’하고 생각하신 분도 계실 텐데요. 물론입니다. 우리가 커피를 마시는 중요한 이유이기도 하고요. 다만 요즘…" at bounding box center [305, 234] width 350 height 29
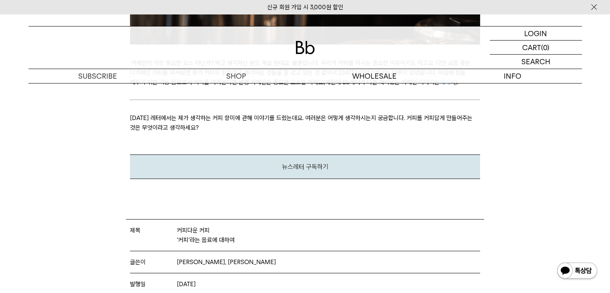
scroll to position [2567, 0]
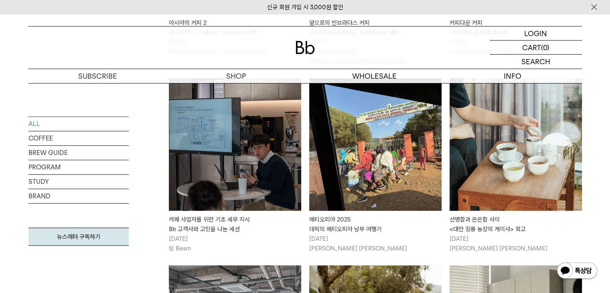
scroll to position [507, 0]
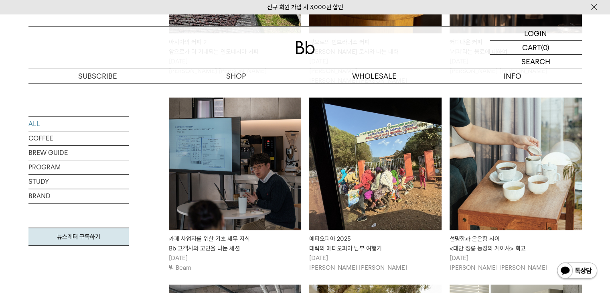
click at [207, 182] on img at bounding box center [235, 163] width 132 height 132
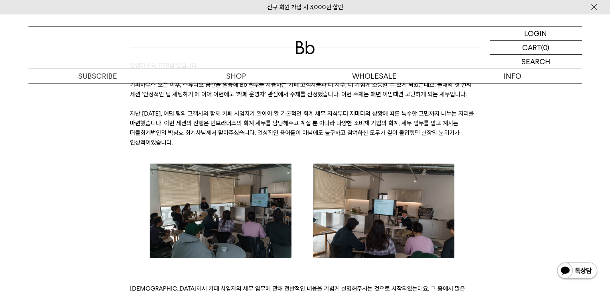
scroll to position [120, 0]
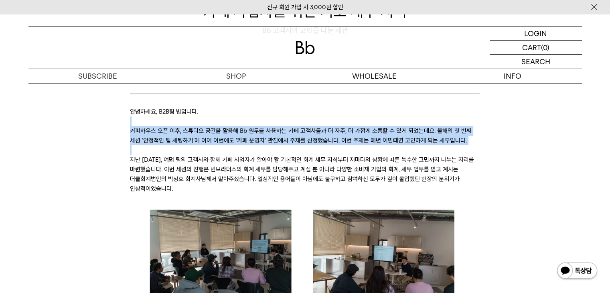
drag, startPoint x: 201, startPoint y: 125, endPoint x: 283, endPoint y: 150, distance: 85.5
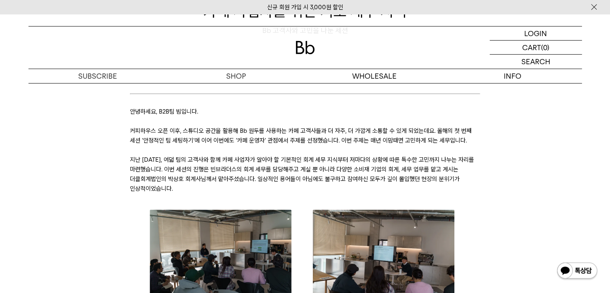
click at [147, 157] on p "지난 [DATE], 여덟 팀의 고객사와 함께 카페 사업자가 알아야 할 기본적인 회계 세무 지식부터 저마다의 상황에 따른 특수한 고민까지 나누는…" at bounding box center [305, 174] width 350 height 39
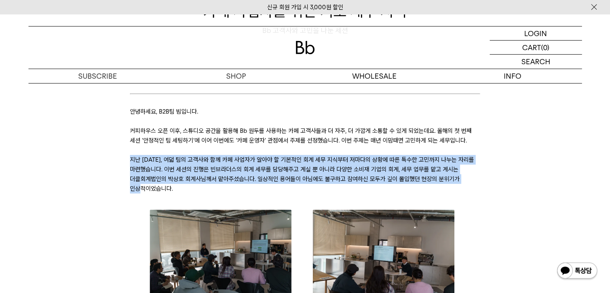
drag, startPoint x: 130, startPoint y: 156, endPoint x: 140, endPoint y: 189, distance: 35.0
click at [140, 189] on p "지난 [DATE], 여덟 팀의 고객사와 함께 카페 사업자가 알아야 할 기본적인 회계 세무 지식부터 저마다의 상황에 따른 특수한 고민까지 나누는…" at bounding box center [305, 174] width 350 height 39
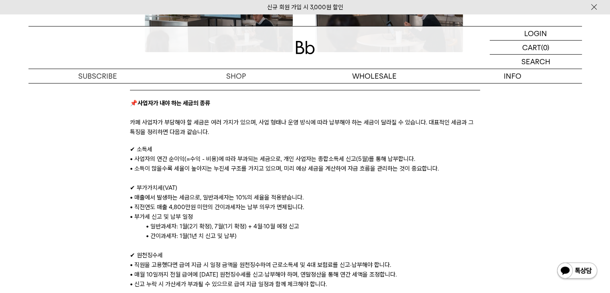
scroll to position [521, 0]
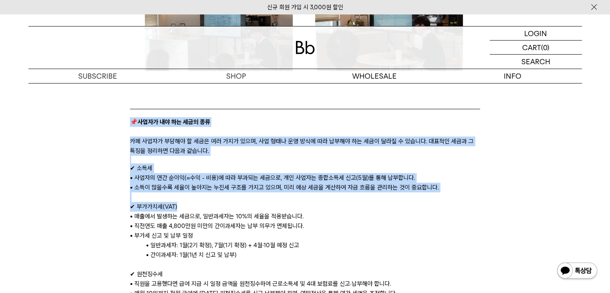
drag, startPoint x: 130, startPoint y: 126, endPoint x: 181, endPoint y: 207, distance: 95.0
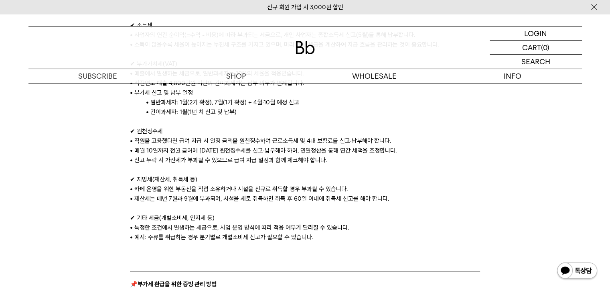
scroll to position [682, 0]
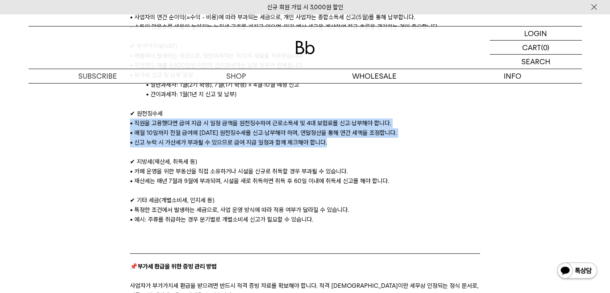
drag, startPoint x: 122, startPoint y: 125, endPoint x: 363, endPoint y: 146, distance: 241.6
click at [363, 146] on div "안녕하세요, B2B팀 빔입니다. 커피하우스 오픈 이후, 스튜디오 공간을 활용해 Bb 원두를 사용하는 카페 고객사들과 더 자주, 더 가깝게 소통…" at bounding box center [304, 289] width 537 height 1521
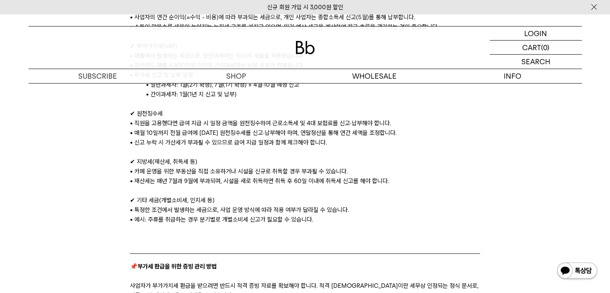
drag, startPoint x: 363, startPoint y: 148, endPoint x: 367, endPoint y: 148, distance: 4.9
click at [367, 148] on p at bounding box center [305, 152] width 350 height 10
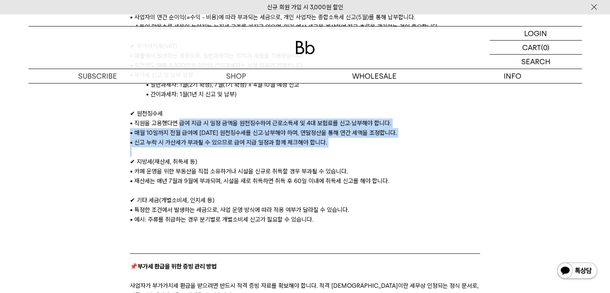
drag, startPoint x: 180, startPoint y: 119, endPoint x: 182, endPoint y: 148, distance: 29.4
click at [182, 148] on div "안녕하세요, B2B팀 빔입니다. 커피하우스 오픈 이후, 스튜디오 공간을 활용해 Bb 원두를 사용하는 카페 고객사들과 더 자주, 더 가깝게 소통…" at bounding box center [305, 193] width 350 height 1322
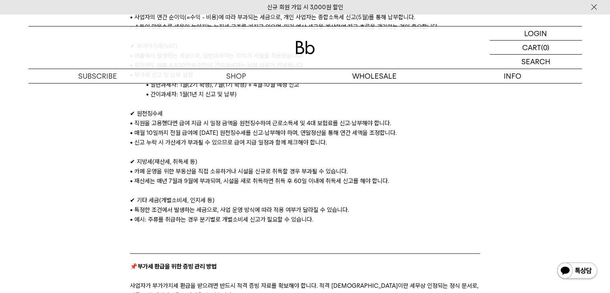
click at [171, 170] on p "• 카페 운영을 위한 부동산을 직접 소유하거나 시설을 신규로 취득할 경우 부과될 수 있습니다." at bounding box center [305, 171] width 350 height 10
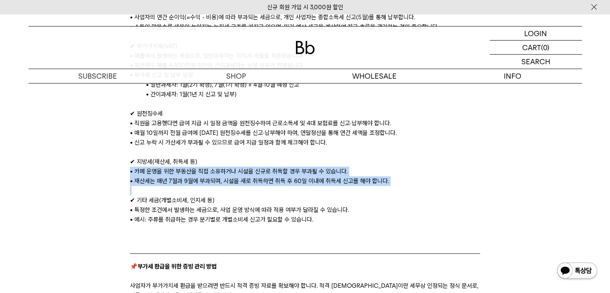
drag, startPoint x: 127, startPoint y: 174, endPoint x: 434, endPoint y: 192, distance: 307.8
click at [434, 192] on div "안녕하세요, B2B팀 빔입니다. 커피하우스 오픈 이후, 스튜디오 공간을 활용해 Bb 원두를 사용하는 카페 고객사들과 더 자주, 더 가깝게 소통…" at bounding box center [305, 191] width 358 height 1324
click at [95, 186] on div "안녕하세요, B2B팀 빔입니다. 커피하우스 오픈 이후, 스튜디오 공간을 활용해 Bb 원두를 사용하는 카페 고객사들과 더 자주, 더 가깝게 소통…" at bounding box center [304, 289] width 537 height 1521
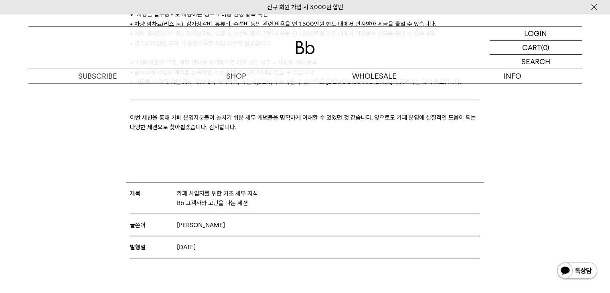
scroll to position [1524, 0]
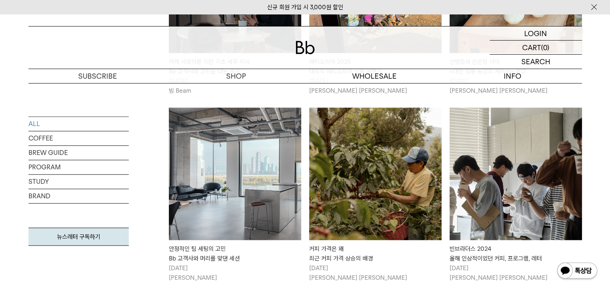
scroll to position [693, 0]
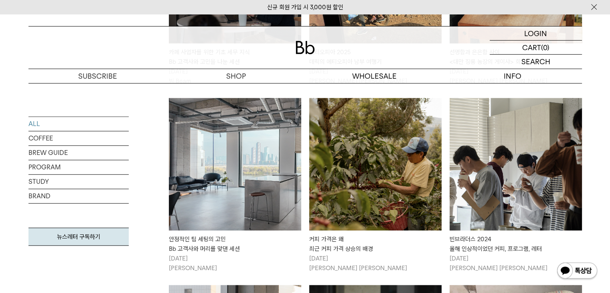
click at [251, 146] on img at bounding box center [235, 164] width 132 height 132
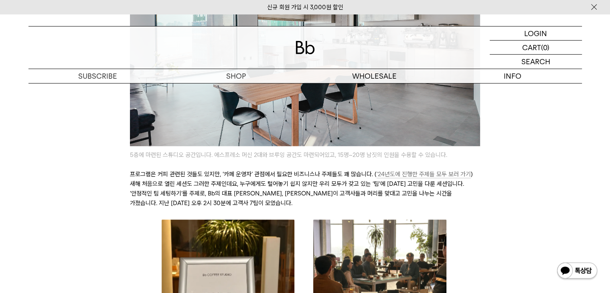
scroll to position [521, 0]
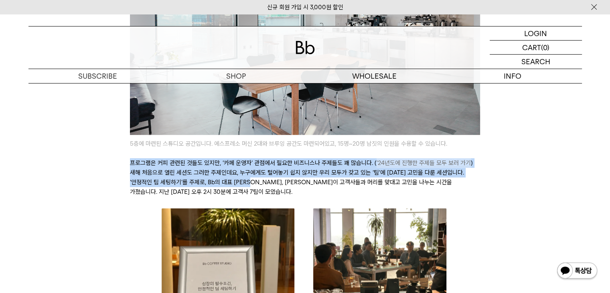
drag, startPoint x: 127, startPoint y: 165, endPoint x: 243, endPoint y: 178, distance: 116.7
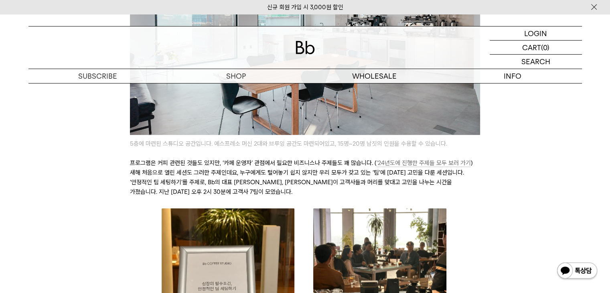
click at [283, 194] on p "프로그램은 커피 관련된 것들도 있지만, ‘카페 운영자’ 관점에서 필요한 비즈니스나 주제들도 꽤 많습니다. ( ’24년도에 진행한 주제들 모두 …" at bounding box center [305, 182] width 350 height 48
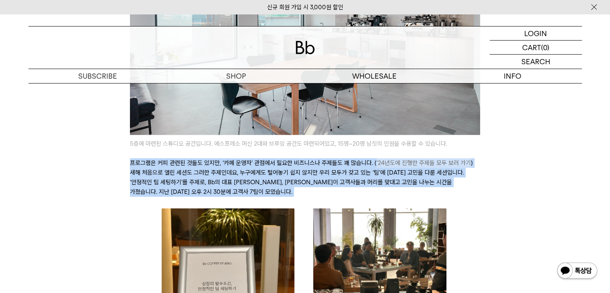
drag, startPoint x: 124, startPoint y: 160, endPoint x: 155, endPoint y: 200, distance: 50.6
click at [134, 203] on p "프로그램은 커피 관련된 것들도 있지만, ‘카페 운영자’ 관점에서 필요한 비즈니스나 주제들도 꽤 많습니다. ( ’24년도에 진행한 주제들 모두 …" at bounding box center [305, 182] width 350 height 48
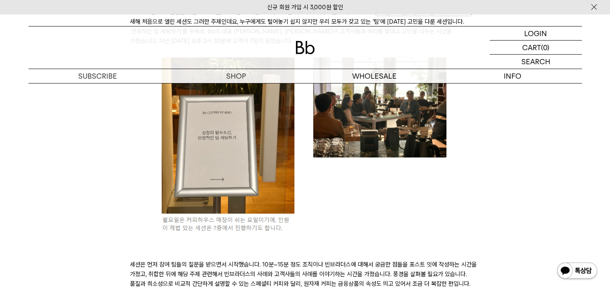
scroll to position [722, 0]
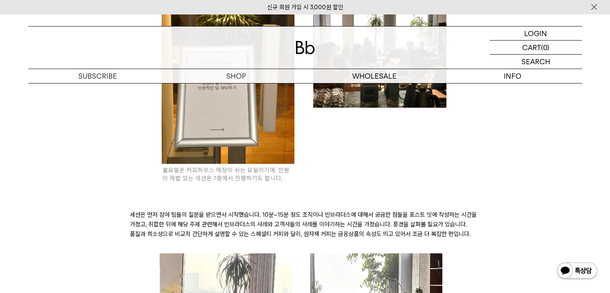
drag, startPoint x: 129, startPoint y: 214, endPoint x: 481, endPoint y: 238, distance: 353.0
click at [481, 238] on div "안녕하세요, B2B팀의 쿄쿄입니다. ‘24년도 커피하우스가 오픈한 뒤, 스튜디오 공간을 활용하여 Bb 원두를 사용하시는 카페 고객사들을 보다 …" at bounding box center [305, 199] width 358 height 1420
click at [197, 203] on p at bounding box center [305, 205] width 350 height 10
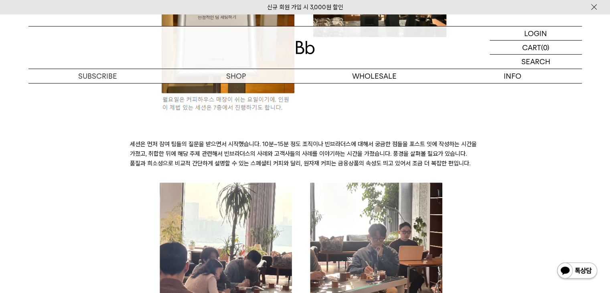
scroll to position [802, 0]
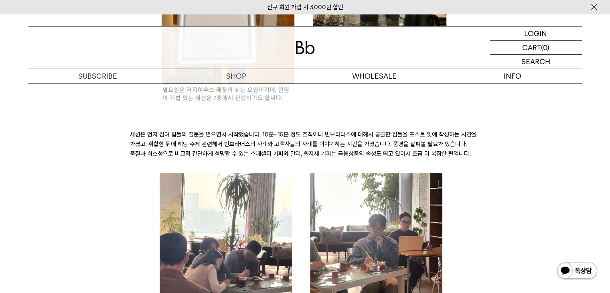
click at [150, 146] on p "세션은 먼저 참여 팀들의 질문을 받으면서 시작했습니다. 10분~15분 정도 조직이나 빈브라더스에 대해서 궁금한 점들을 포스트 잇에 작성하는 시…" at bounding box center [305, 144] width 350 height 29
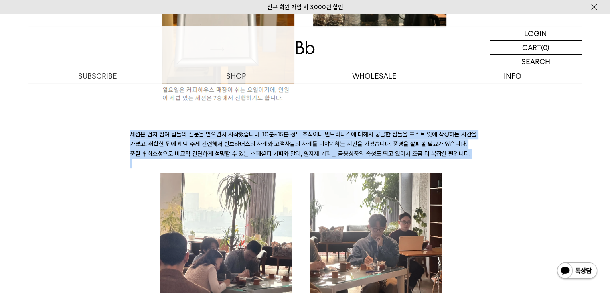
drag, startPoint x: 130, startPoint y: 133, endPoint x: 201, endPoint y: 161, distance: 76.0
click at [201, 161] on div "안녕하세요, B2B팀의 쿄쿄입니다. ‘24년도 커피하우스가 오픈한 뒤, 스튜디오 공간을 활용하여 Bb 원두를 사용하시는 카페 고객사들을 보다 …" at bounding box center [305, 120] width 350 height 1417
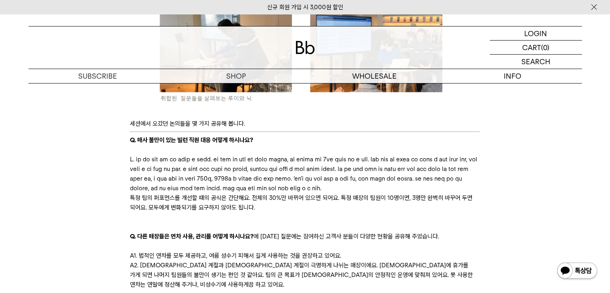
scroll to position [1203, 0]
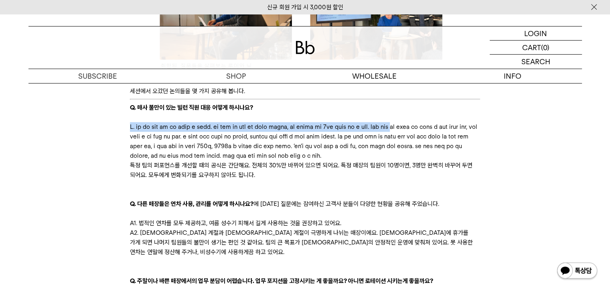
drag, startPoint x: 130, startPoint y: 127, endPoint x: 183, endPoint y: 132, distance: 53.6
click at [183, 132] on p at bounding box center [305, 141] width 350 height 39
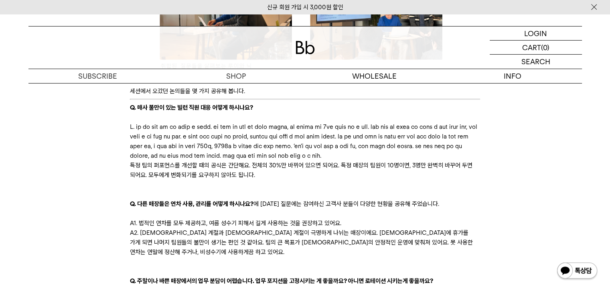
click at [209, 160] on p at bounding box center [305, 141] width 350 height 39
drag, startPoint x: 256, startPoint y: 124, endPoint x: 375, endPoint y: 130, distance: 118.9
click at [375, 130] on p at bounding box center [305, 141] width 350 height 39
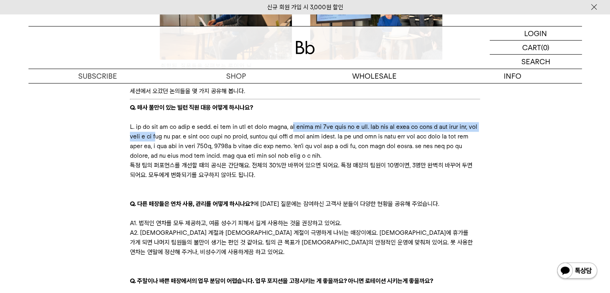
drag, startPoint x: 377, startPoint y: 126, endPoint x: 379, endPoint y: 135, distance: 8.8
click at [379, 135] on p at bounding box center [305, 141] width 350 height 39
click at [253, 137] on p at bounding box center [305, 141] width 350 height 39
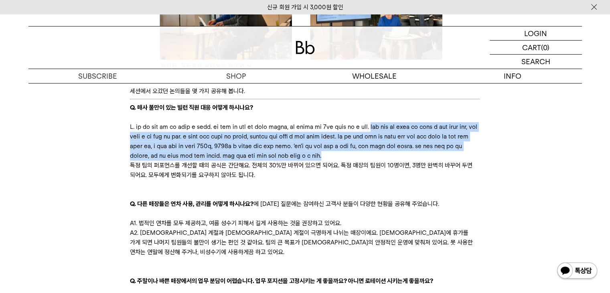
drag, startPoint x: 150, startPoint y: 135, endPoint x: 318, endPoint y: 175, distance: 173.1
click at [318, 160] on p at bounding box center [305, 141] width 350 height 39
click at [369, 160] on p at bounding box center [305, 141] width 350 height 39
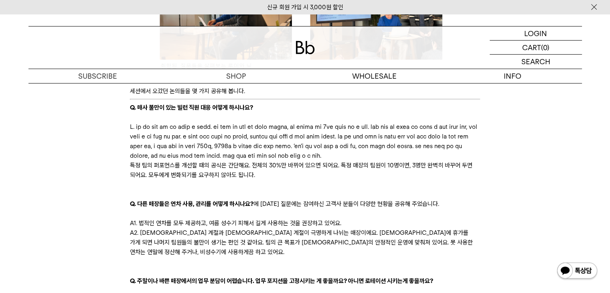
click at [143, 160] on p at bounding box center [305, 141] width 350 height 39
drag, startPoint x: 134, startPoint y: 187, endPoint x: 266, endPoint y: 185, distance: 132.0
click at [266, 180] on p "특정 팀의 퍼포먼스를 개선할 때의 공식은 간단해요. 전체의 30%만 바뀌어 있으면 되어요. 특정 매장의 팀원이 10명이면, 3명만 완벽히 바꾸…" at bounding box center [305, 169] width 350 height 19
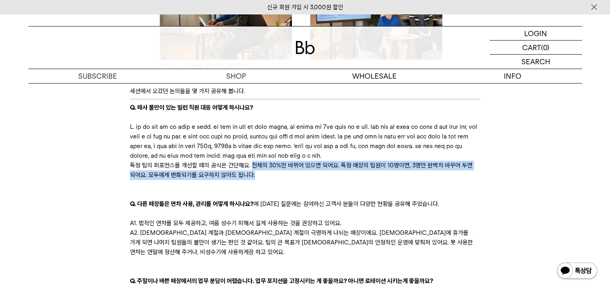
drag, startPoint x: 252, startPoint y: 182, endPoint x: 275, endPoint y: 195, distance: 26.6
click at [275, 180] on p "특정 팀의 퍼포먼스를 개선할 때의 공식은 간단해요. 전체의 30%만 바뀌어 있으면 되어요. 특정 매장의 팀원이 10명이면, 3명만 완벽히 바꾸…" at bounding box center [305, 169] width 350 height 19
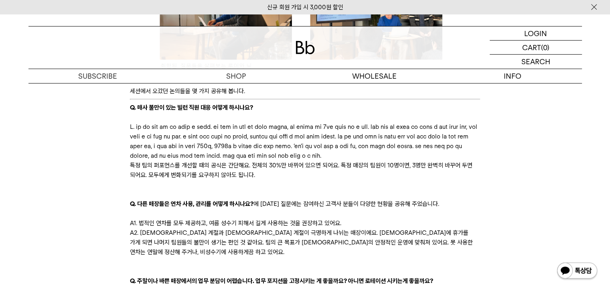
click at [280, 189] on p at bounding box center [305, 185] width 350 height 10
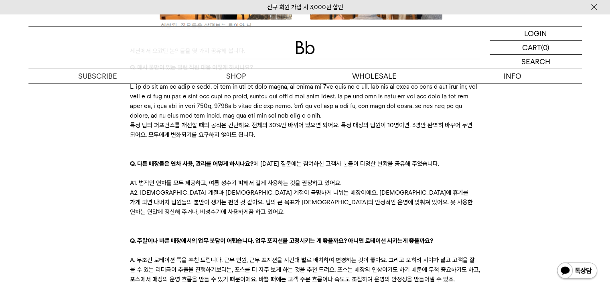
scroll to position [1283, 0]
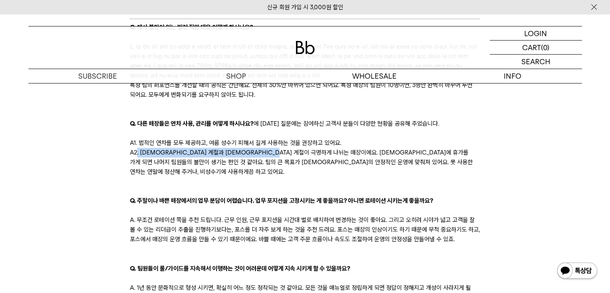
drag, startPoint x: 137, startPoint y: 170, endPoint x: 298, endPoint y: 172, distance: 161.6
click at [298, 172] on p "A2. [DEMOGRAPHIC_DATA] 계절과 [DEMOGRAPHIC_DATA] 계절이 극명하게 나뉘는 매장이에요. [DEMOGRAPHIC_…" at bounding box center [305, 162] width 350 height 29
click at [286, 176] on p "A2. [DEMOGRAPHIC_DATA] 계절과 [DEMOGRAPHIC_DATA] 계절이 극명하게 나뉘는 매장이에요. [DEMOGRAPHIC_…" at bounding box center [305, 162] width 350 height 29
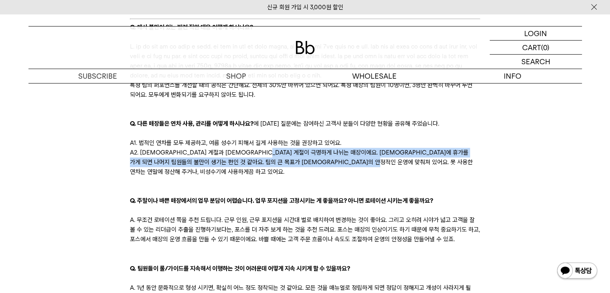
drag, startPoint x: 289, startPoint y: 169, endPoint x: 416, endPoint y: 178, distance: 127.9
click at [416, 176] on p "A2. [DEMOGRAPHIC_DATA] 계절과 [DEMOGRAPHIC_DATA] 계절이 극명하게 나뉘는 매장이에요. [DEMOGRAPHIC_…" at bounding box center [305, 162] width 350 height 29
click at [162, 176] on p "A2. [DEMOGRAPHIC_DATA] 계절과 [DEMOGRAPHIC_DATA] 계절이 극명하게 나뉘는 매장이에요. [DEMOGRAPHIC_…" at bounding box center [305, 162] width 350 height 29
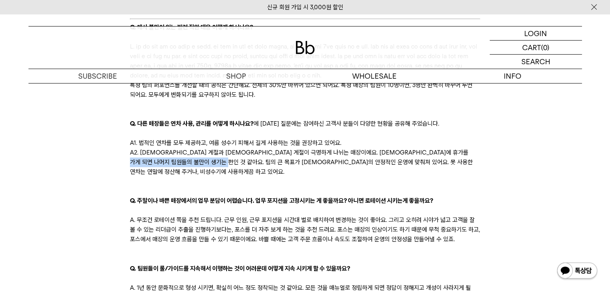
drag, startPoint x: 154, startPoint y: 180, endPoint x: 249, endPoint y: 179, distance: 95.1
click at [249, 176] on p "A2. [DEMOGRAPHIC_DATA] 계절과 [DEMOGRAPHIC_DATA] 계절이 극명하게 나뉘는 매장이에요. [DEMOGRAPHIC_…" at bounding box center [305, 162] width 350 height 29
click at [249, 186] on p at bounding box center [305, 181] width 350 height 10
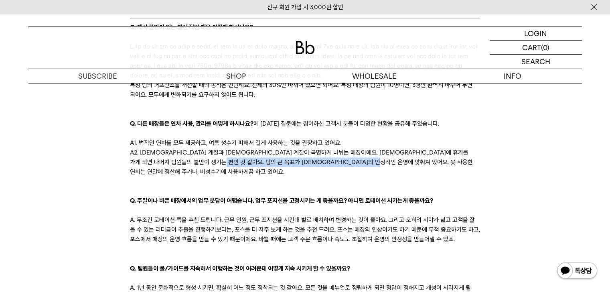
drag, startPoint x: 245, startPoint y: 181, endPoint x: 419, endPoint y: 180, distance: 173.3
click at [419, 176] on p "A2. [DEMOGRAPHIC_DATA] 계절과 [DEMOGRAPHIC_DATA] 계절이 극명하게 나뉘는 매장이에요. [DEMOGRAPHIC_…" at bounding box center [305, 162] width 350 height 29
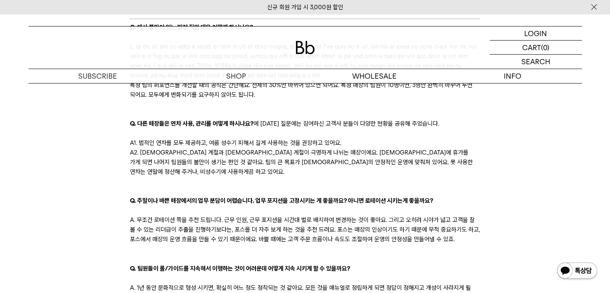
click at [165, 128] on p "Q. 다른 매장들은 연차 사용, 관리를 어떻게 하시나요? 에 [DATE] 질문에는 참여하신 고객사 분들이 다양한 현황을 공유해 주었습니다." at bounding box center [305, 124] width 350 height 10
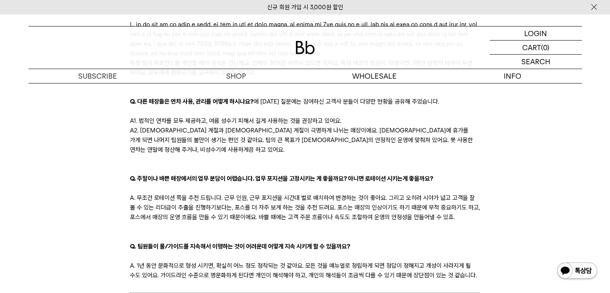
scroll to position [1324, 0]
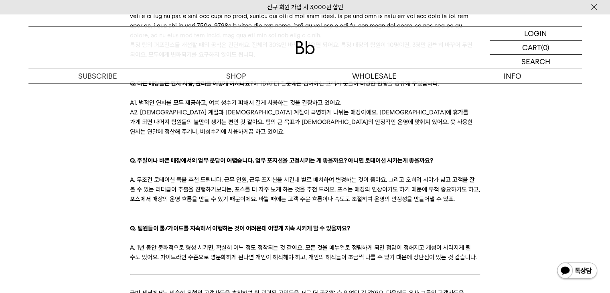
click at [239, 136] on p "A2. [DEMOGRAPHIC_DATA] 계절과 [DEMOGRAPHIC_DATA] 계절이 극명하게 나뉘는 매장이에요. [DEMOGRAPHIC_…" at bounding box center [305, 121] width 350 height 29
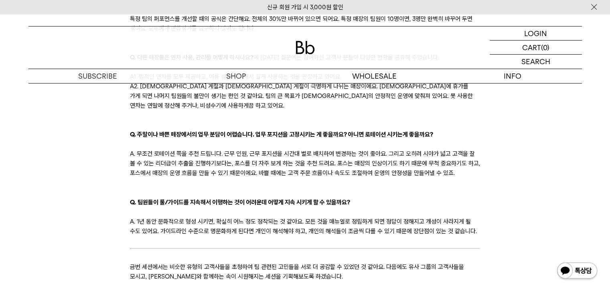
scroll to position [1364, 0]
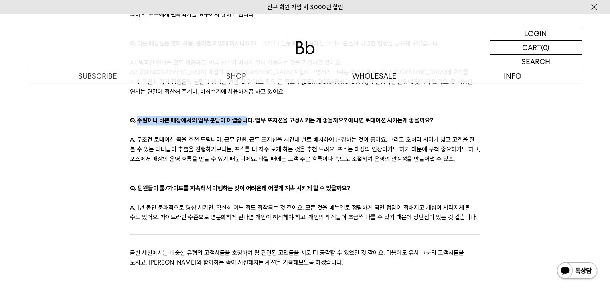
drag, startPoint x: 138, startPoint y: 129, endPoint x: 249, endPoint y: 134, distance: 110.8
click at [249, 135] on p at bounding box center [305, 130] width 350 height 10
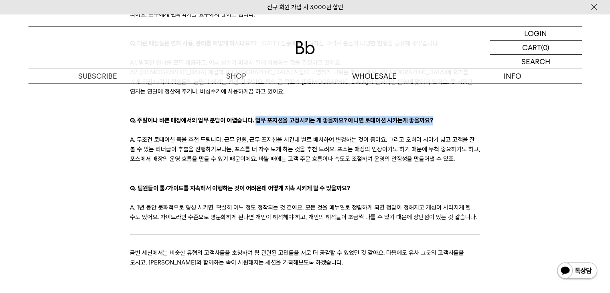
drag, startPoint x: 256, startPoint y: 126, endPoint x: 428, endPoint y: 139, distance: 172.9
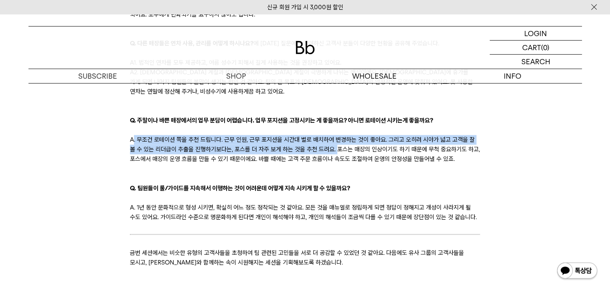
drag, startPoint x: 133, startPoint y: 150, endPoint x: 330, endPoint y: 163, distance: 197.4
click at [330, 163] on p "A. 무조건 로테이션 쪽을 추천 드립니다. 근무 인원, 근무 포지션을 시간대 별로 배치하여 변경하는 것이 좋아요. 그리고 오히려 시야가 넓고 …" at bounding box center [305, 149] width 350 height 29
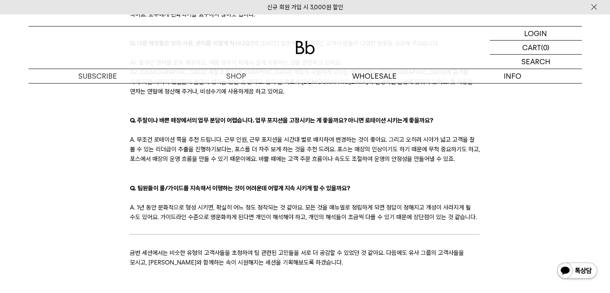
click at [355, 156] on p "A. 무조건 로테이션 쪽을 추천 드립니다. 근무 인원, 근무 포지션을 시간대 별로 배치하여 변경하는 것이 좋아요. 그리고 오히려 시야가 넓고 …" at bounding box center [305, 149] width 350 height 29
